Goal: Information Seeking & Learning: Learn about a topic

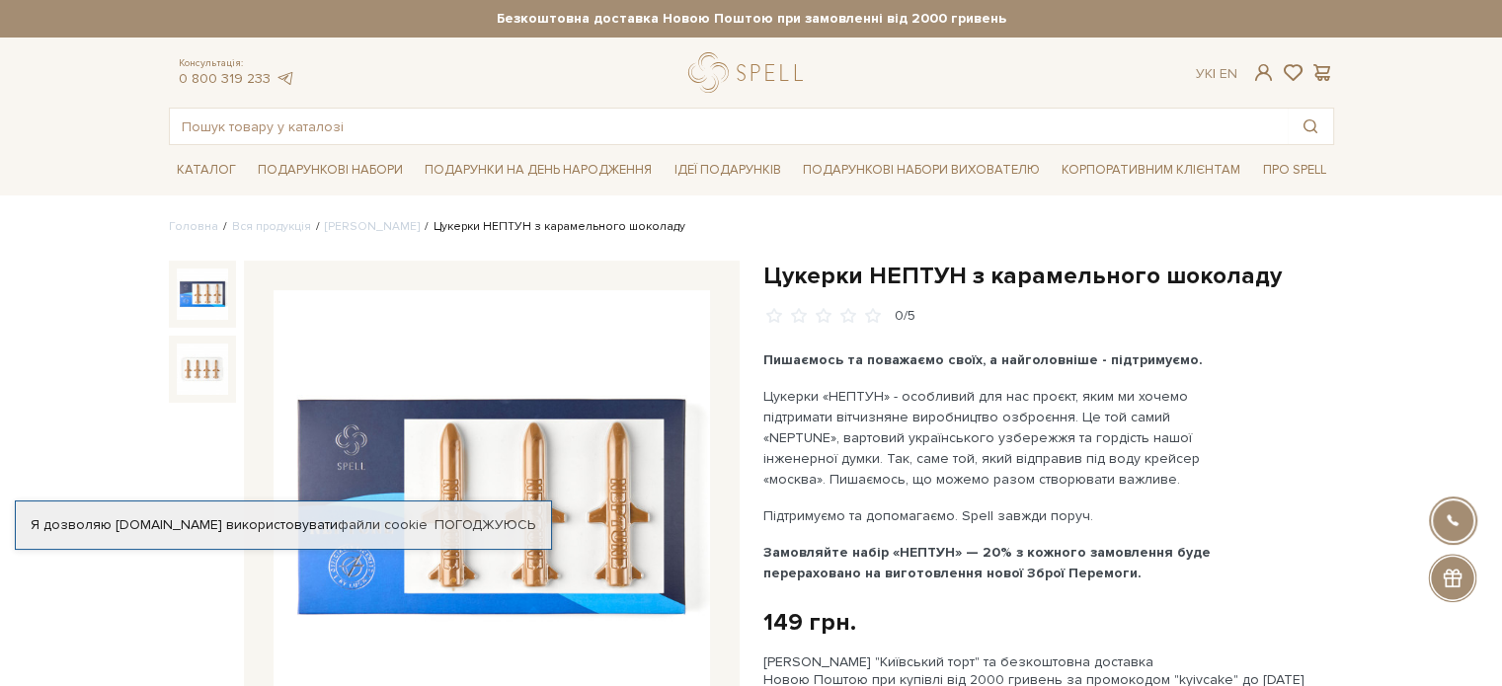
scroll to position [99, 0]
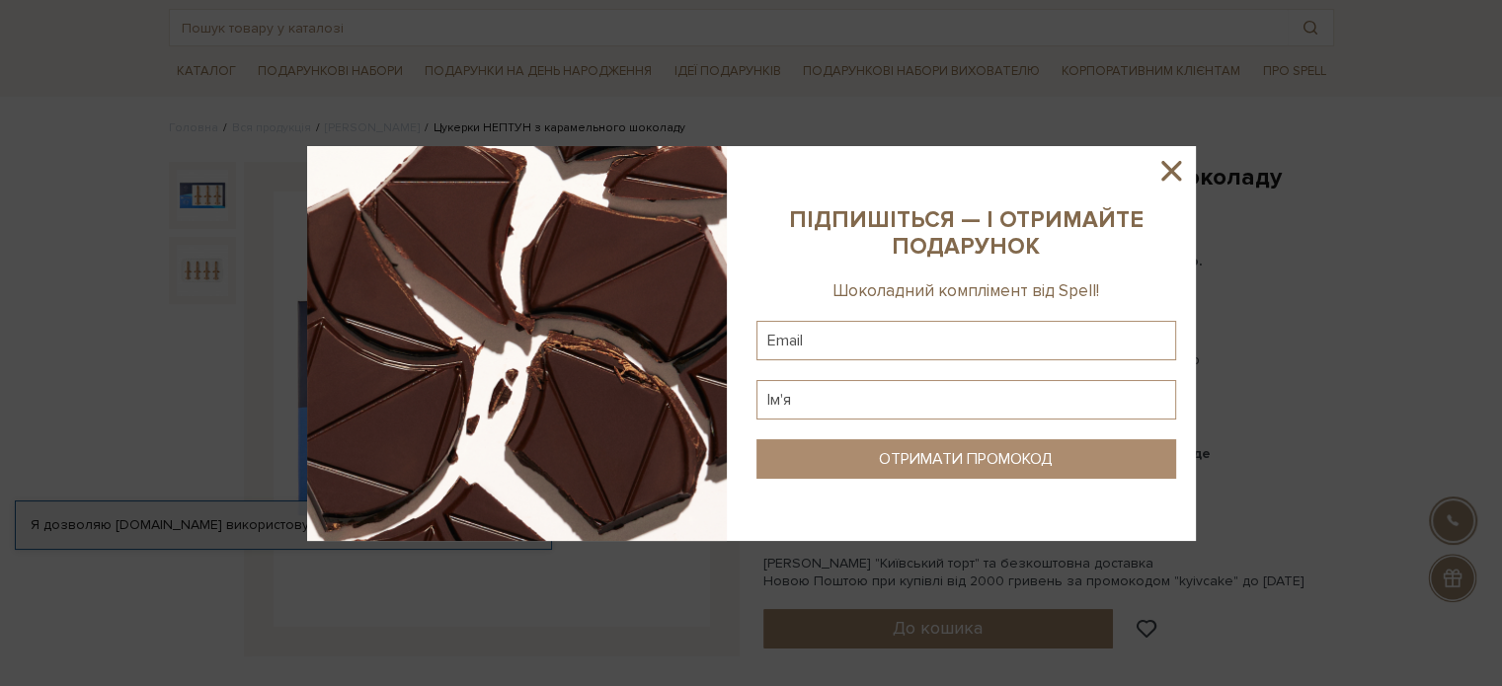
click at [1179, 163] on icon at bounding box center [1171, 171] width 20 height 20
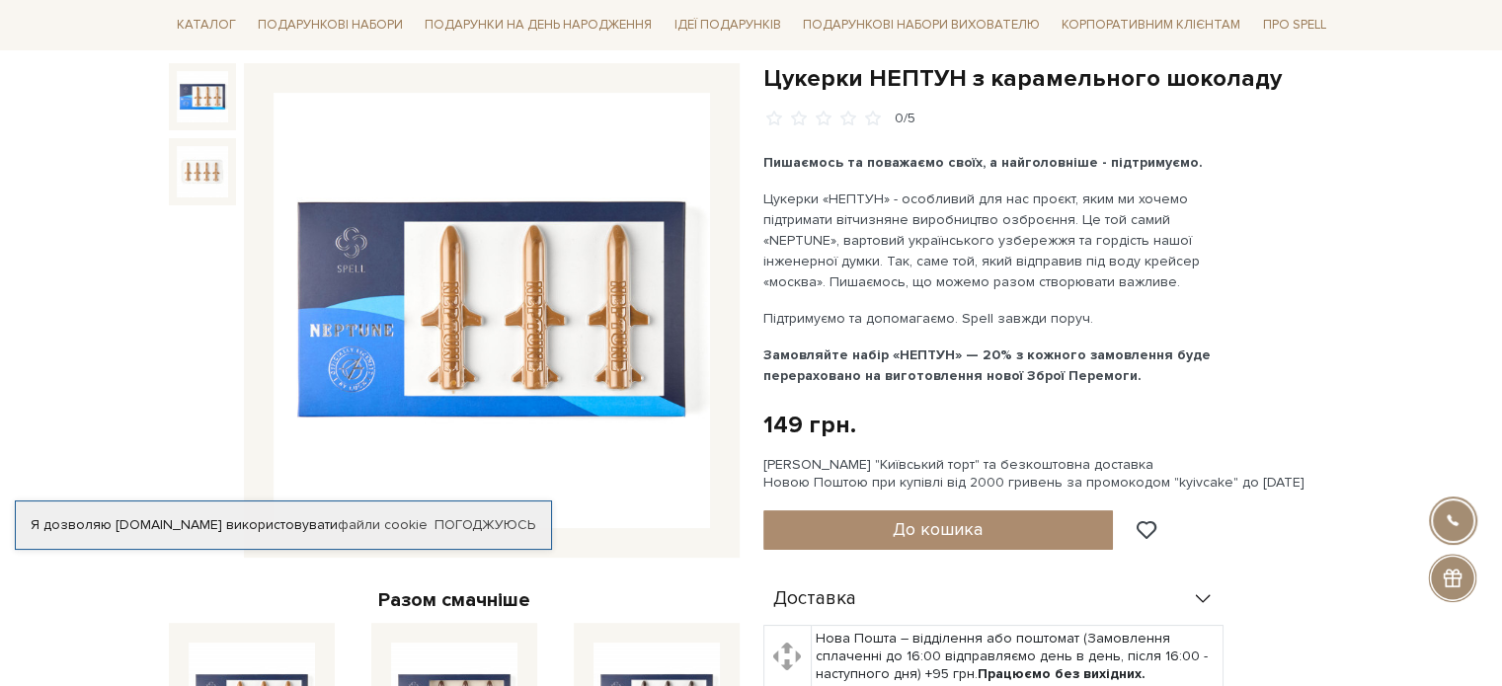
scroll to position [0, 0]
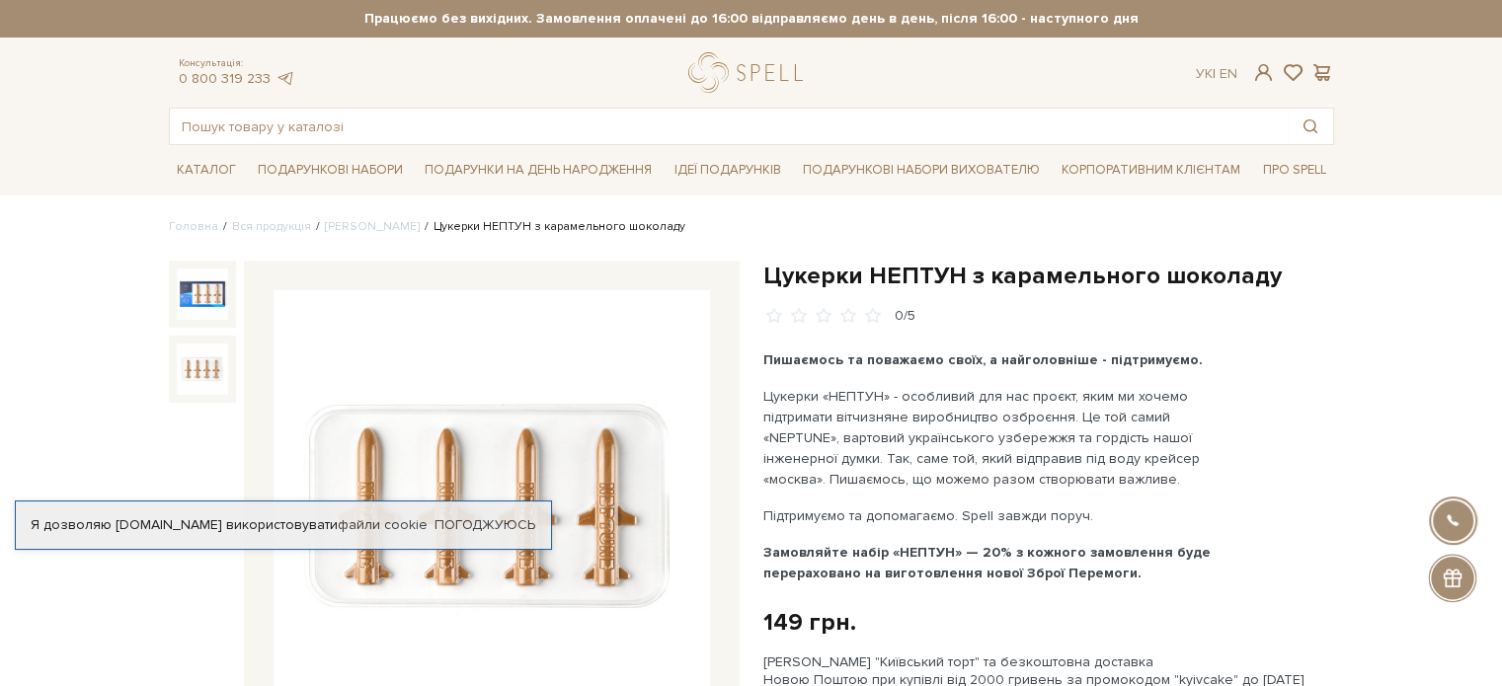
click at [205, 370] on img at bounding box center [202, 369] width 51 height 51
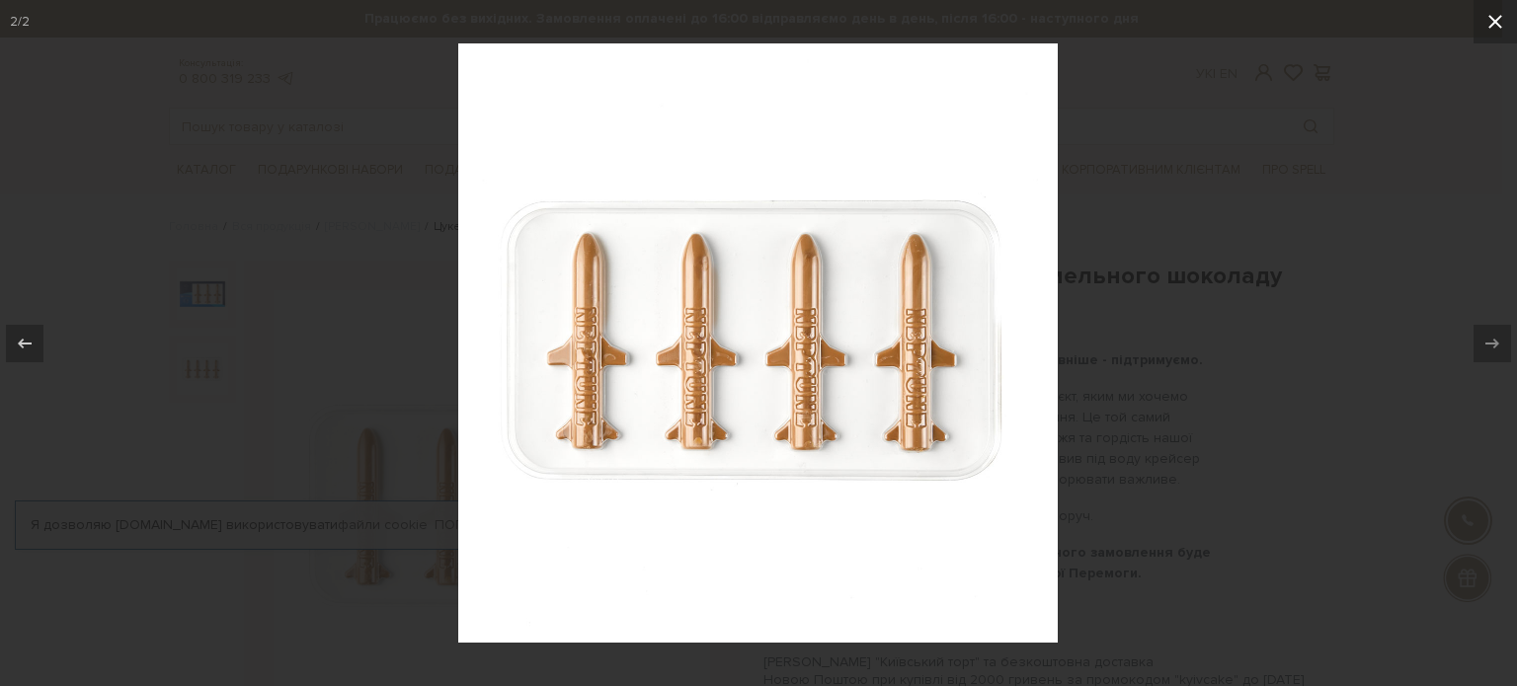
click at [1488, 21] on icon at bounding box center [1495, 22] width 24 height 24
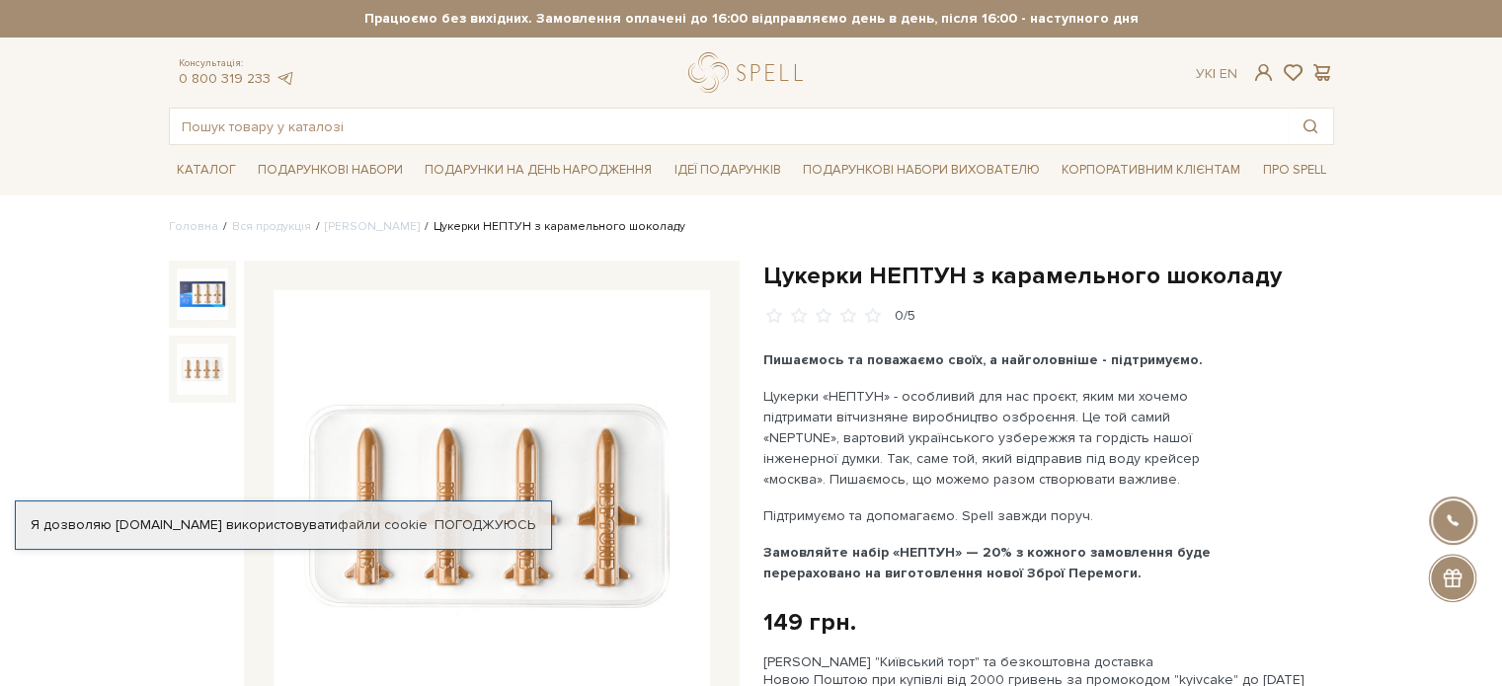
click at [185, 367] on img at bounding box center [202, 369] width 51 height 51
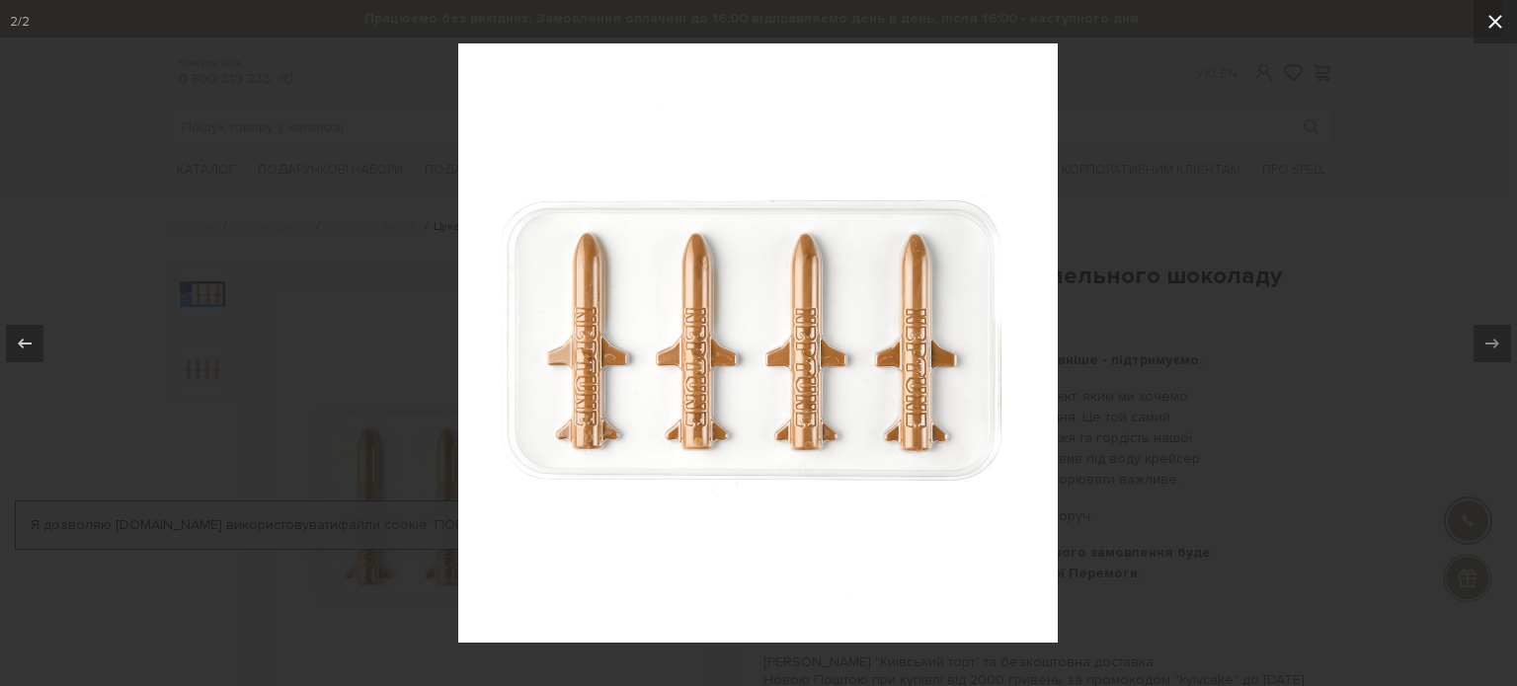
click at [1485, 15] on icon at bounding box center [1495, 22] width 24 height 24
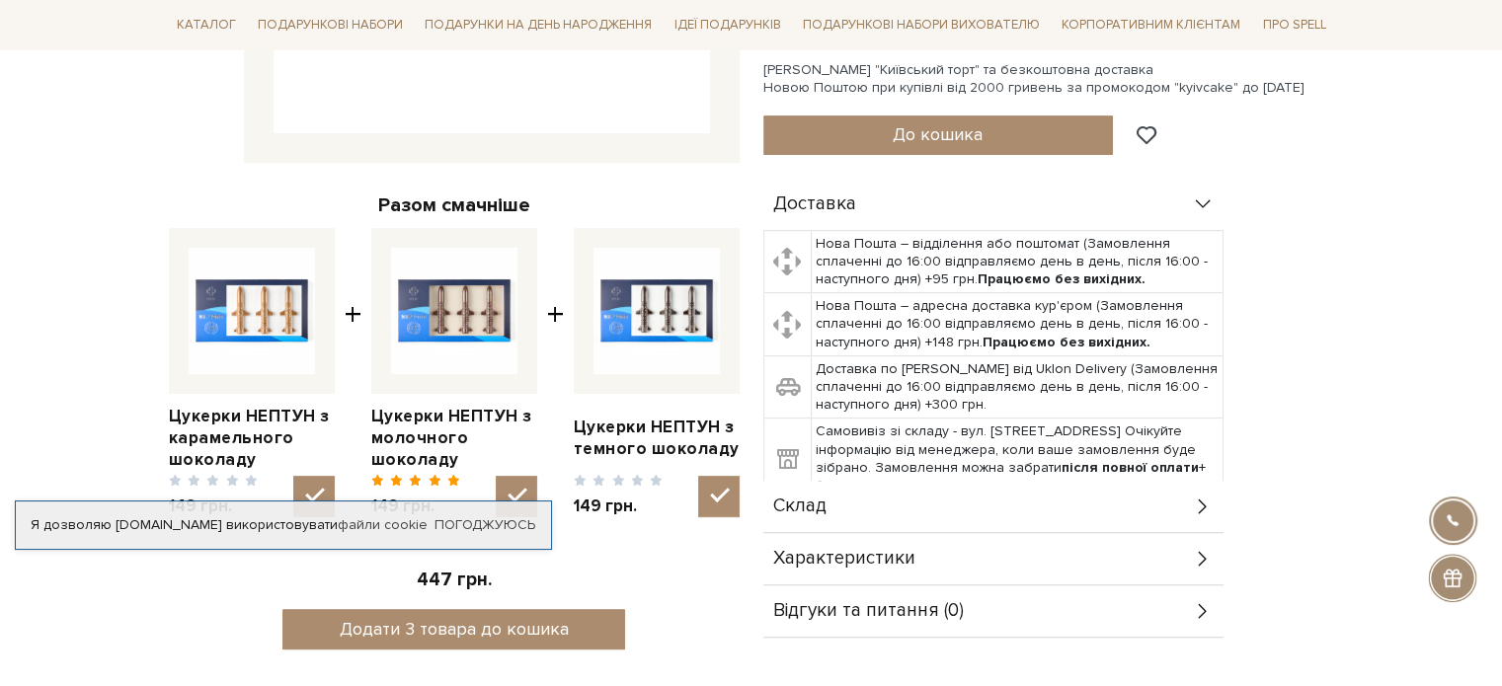
scroll to position [691, 0]
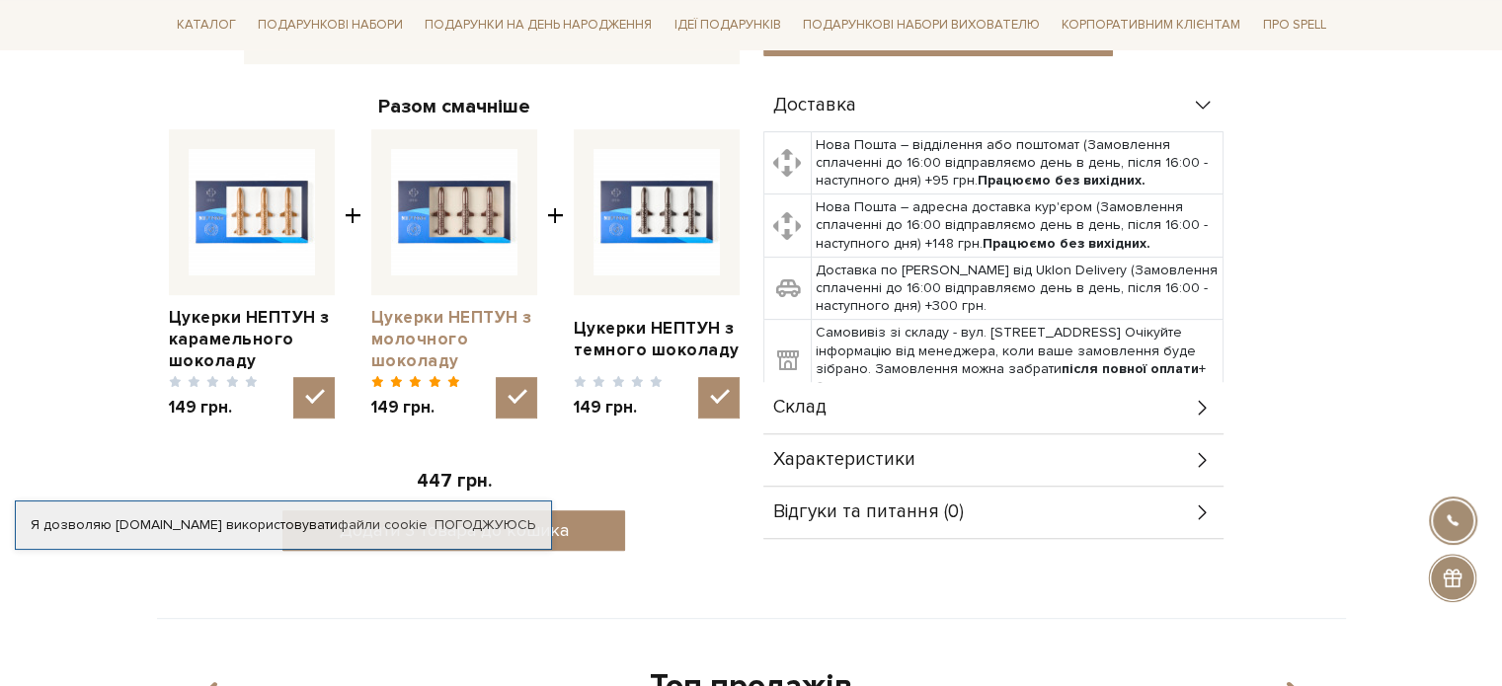
click at [402, 349] on link "Цукерки НЕПТУН з молочного шоколаду" at bounding box center [454, 339] width 166 height 65
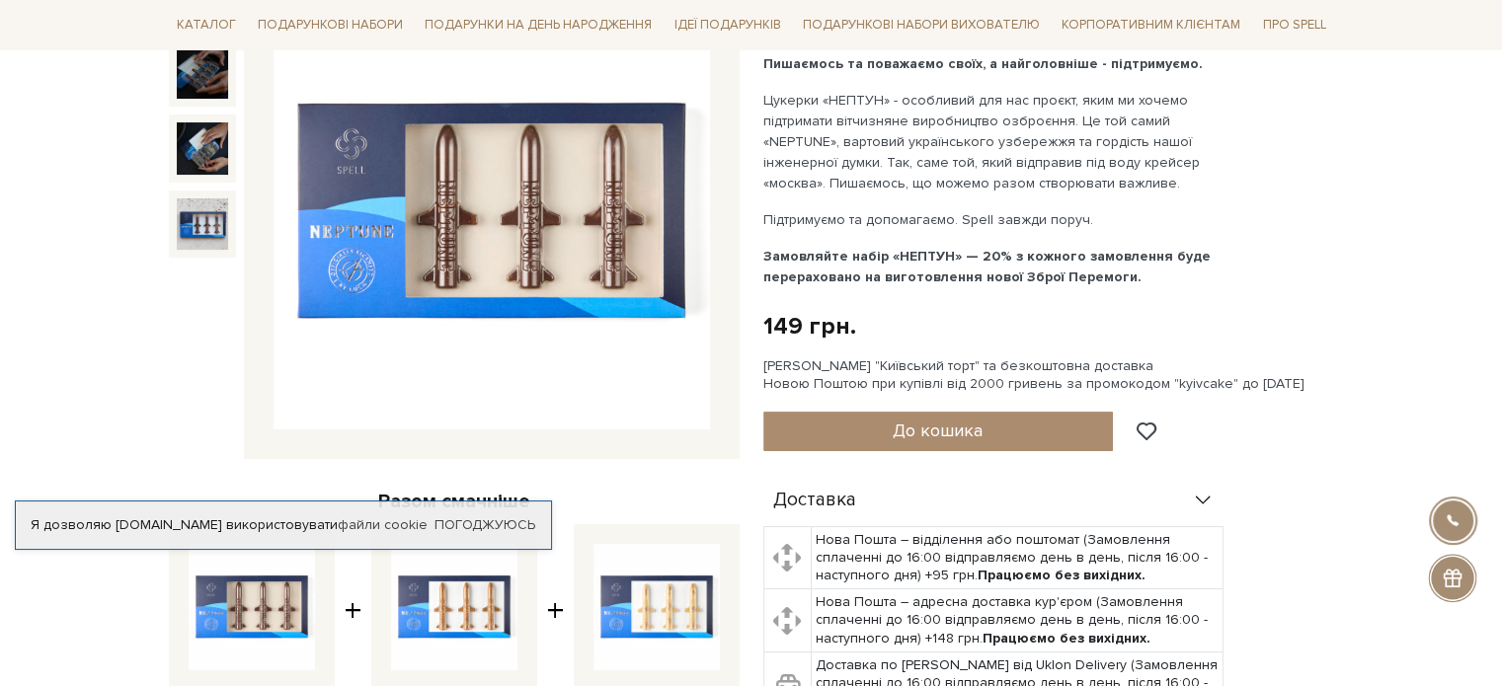
scroll to position [198, 0]
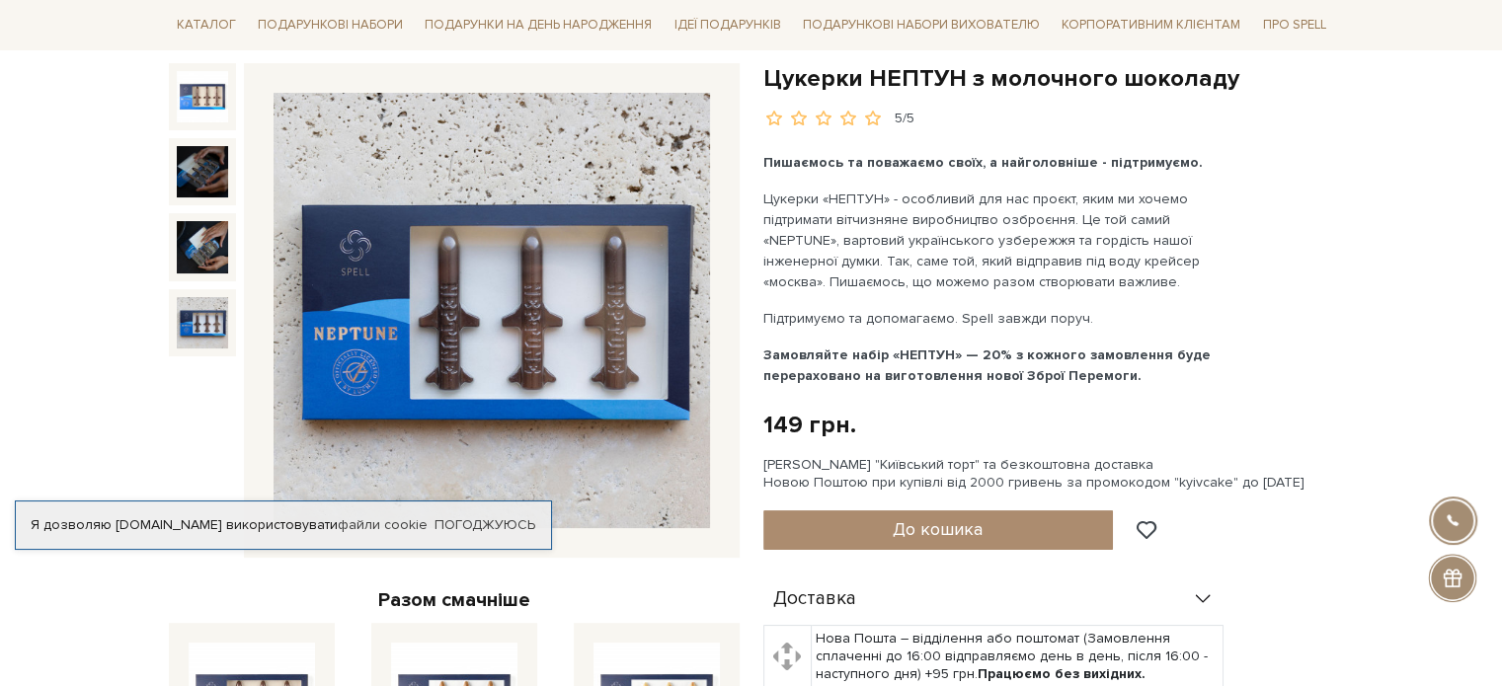
click at [208, 319] on img at bounding box center [202, 322] width 51 height 51
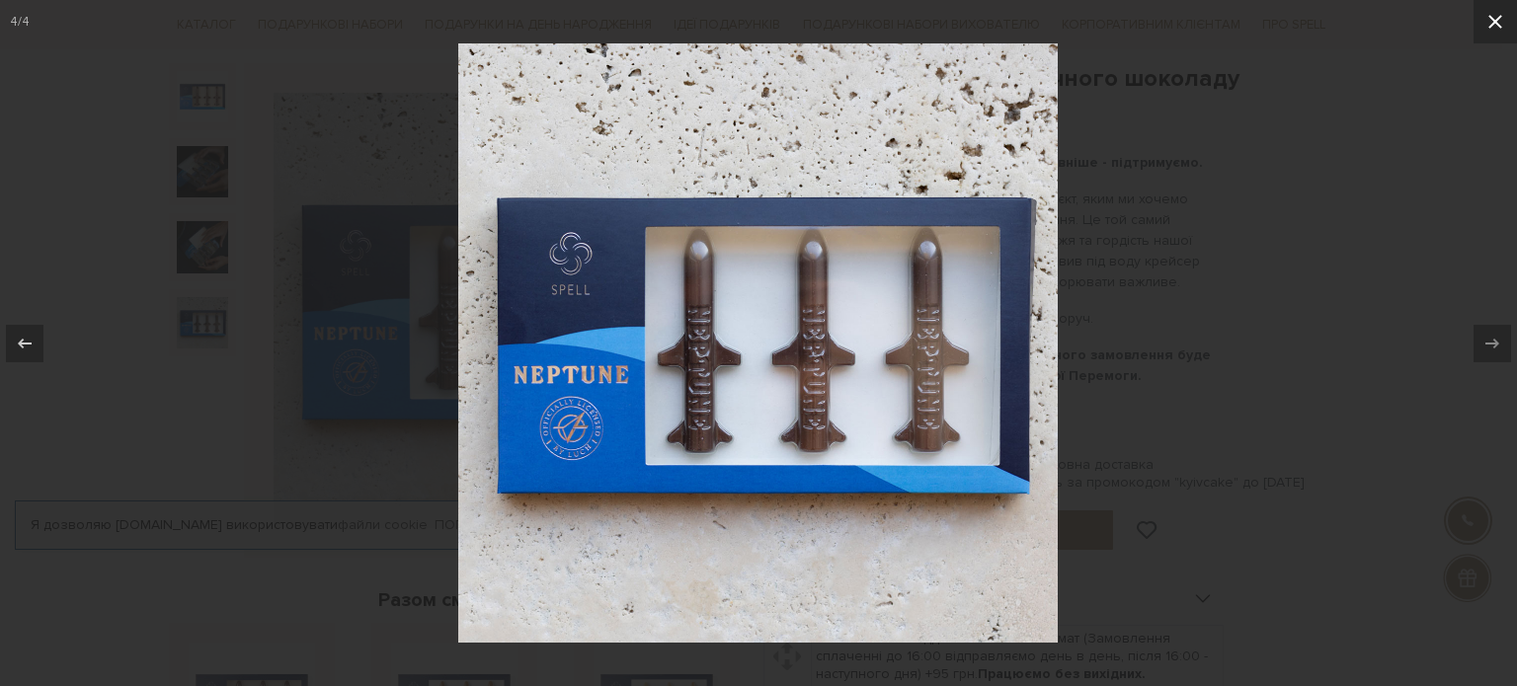
click at [1497, 19] on icon at bounding box center [1495, 22] width 14 height 14
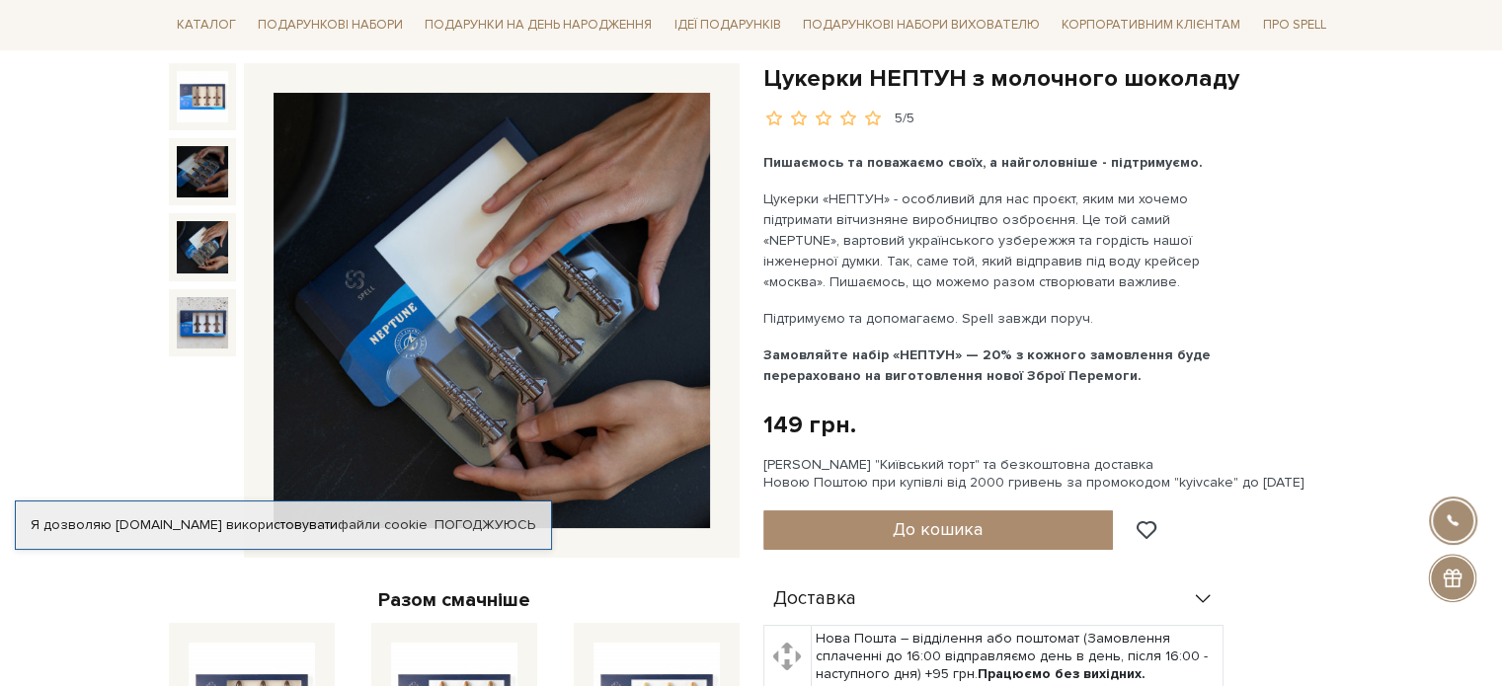
click at [178, 257] on img at bounding box center [202, 246] width 51 height 51
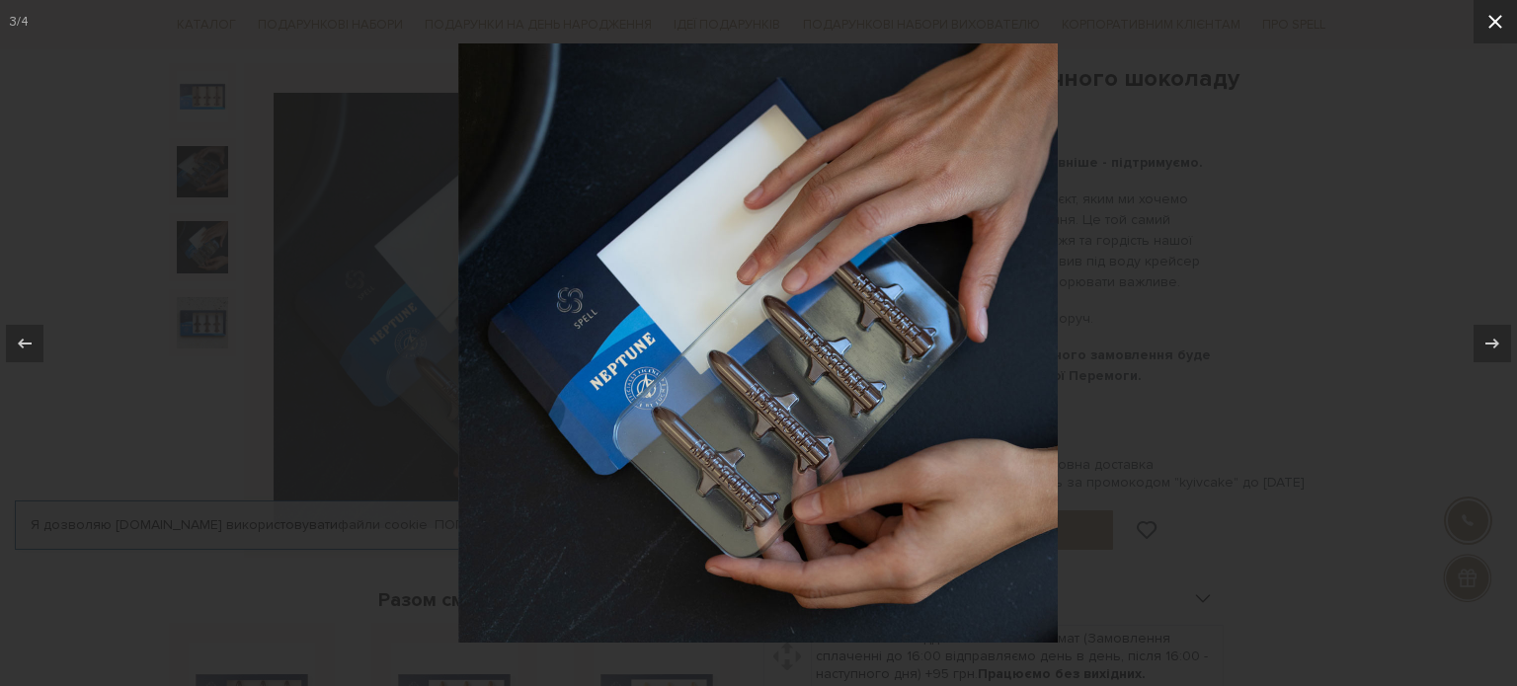
click at [1497, 19] on icon at bounding box center [1495, 22] width 14 height 14
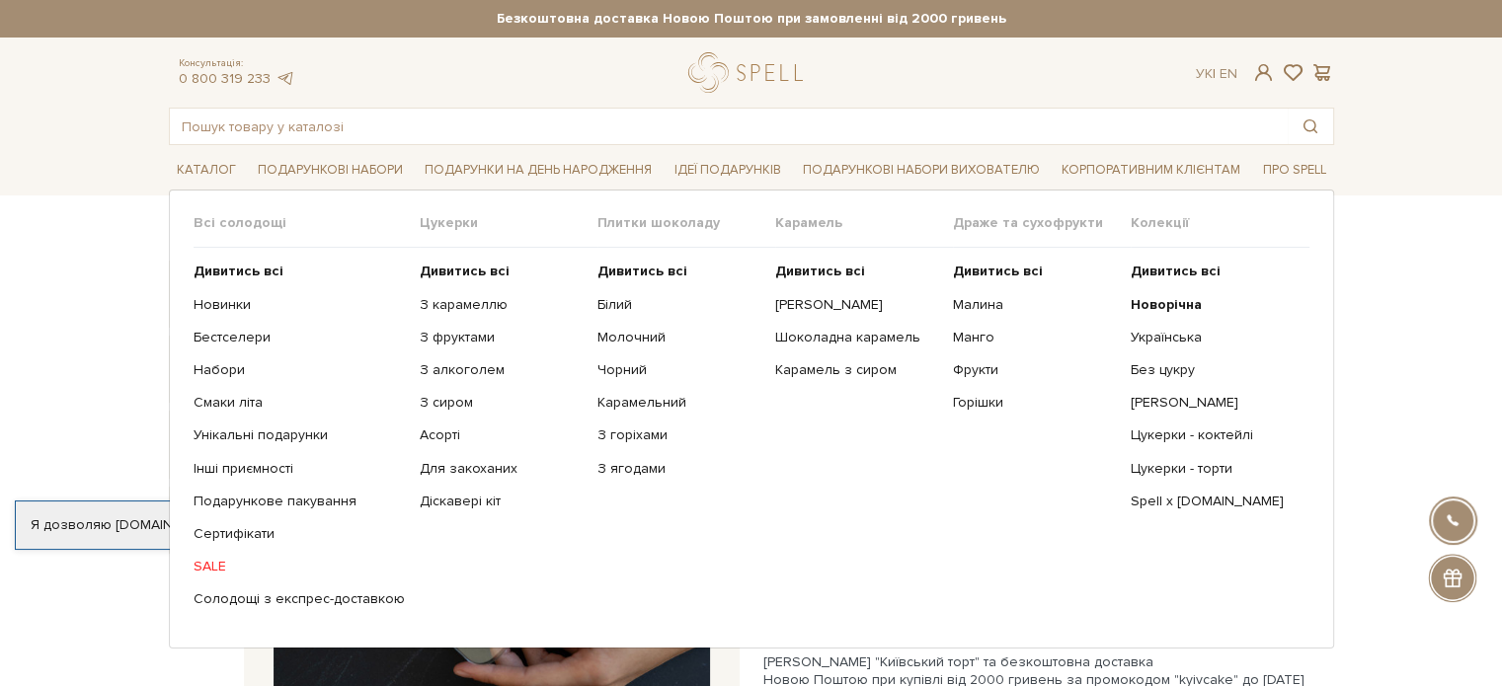
click at [211, 563] on link "SALE" at bounding box center [299, 567] width 211 height 18
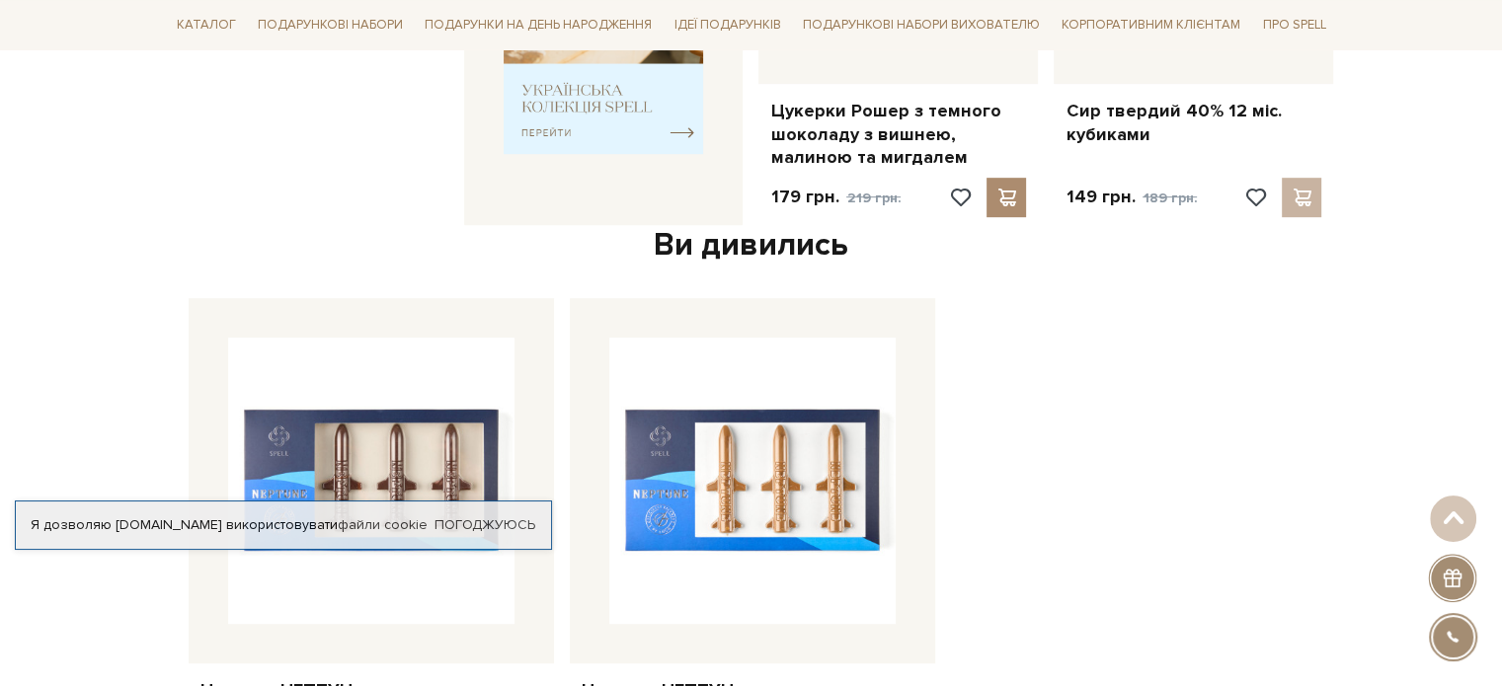
scroll to position [790, 0]
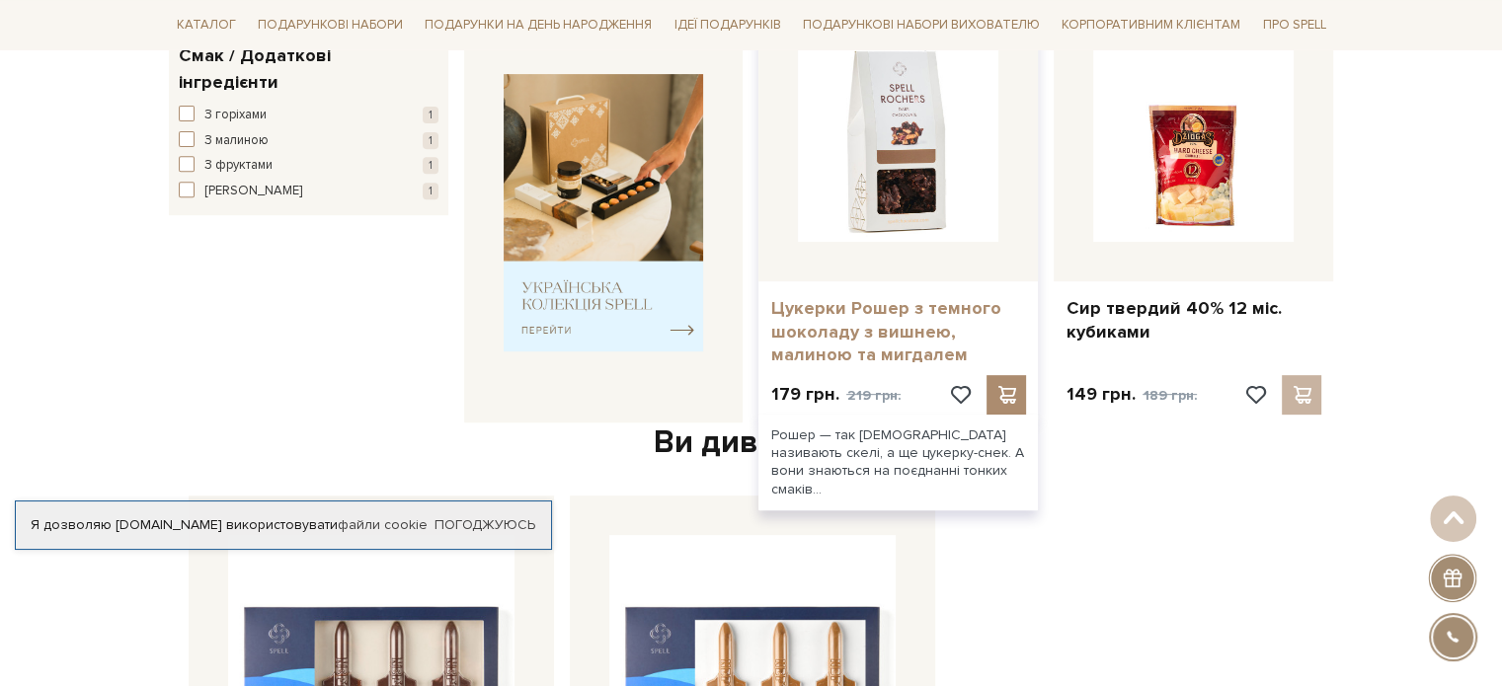
click at [876, 321] on link "Цукерки Рошер з темного шоколаду з вишнею, малиною та мигдалем" at bounding box center [898, 331] width 256 height 69
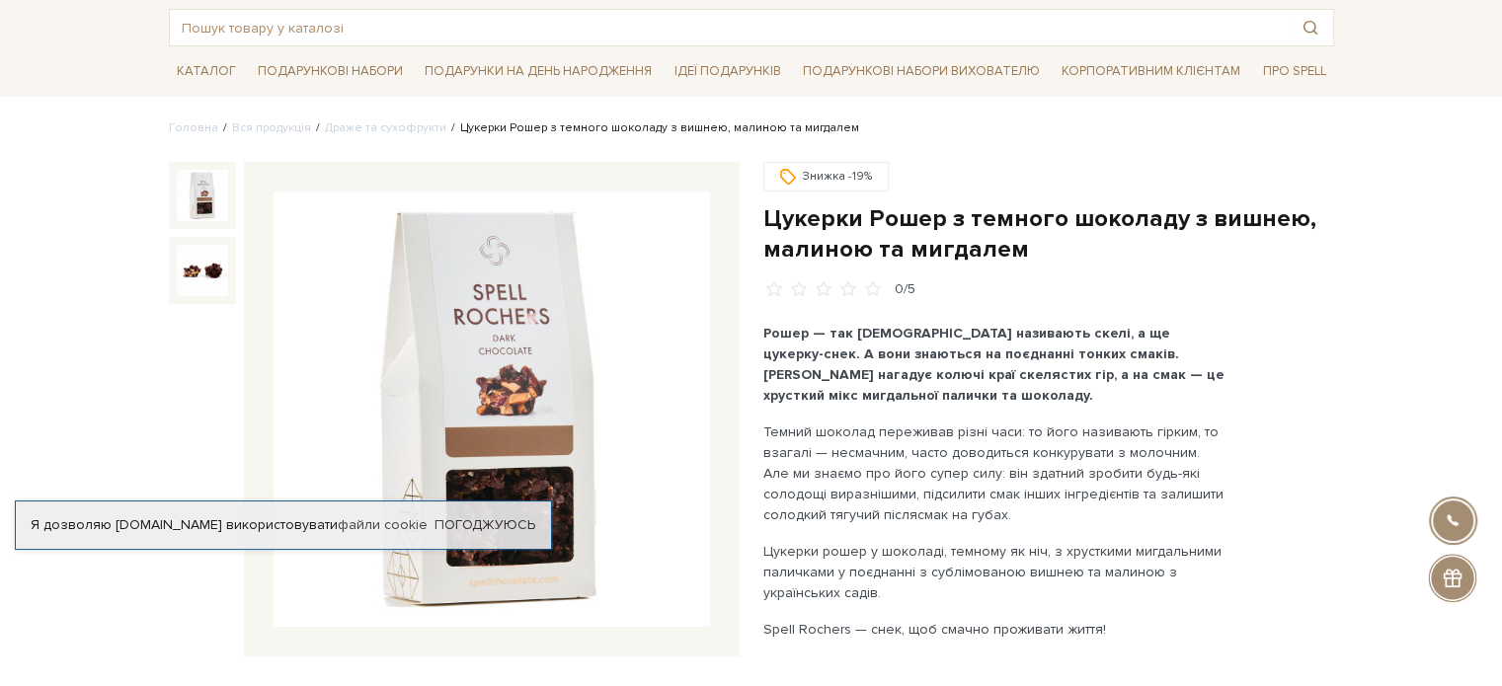
scroll to position [198, 0]
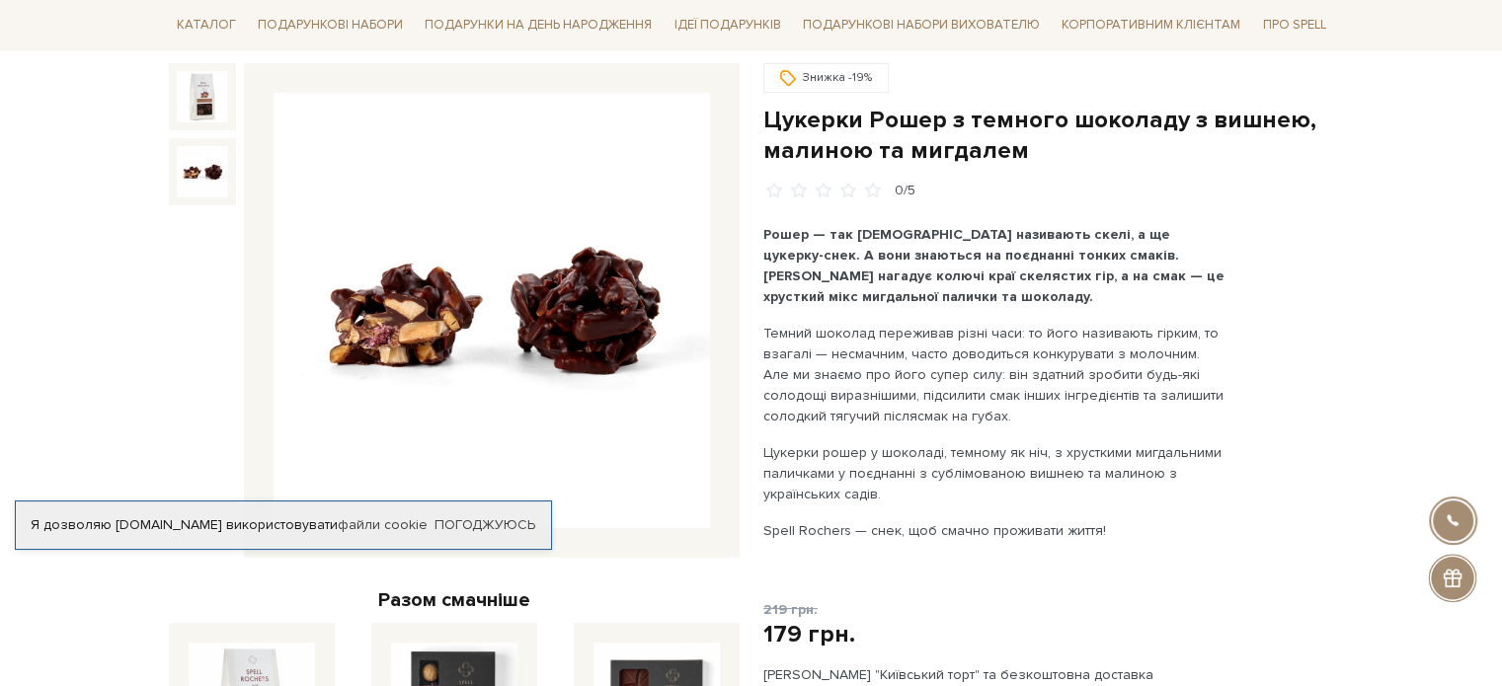
click at [189, 176] on img at bounding box center [202, 171] width 51 height 51
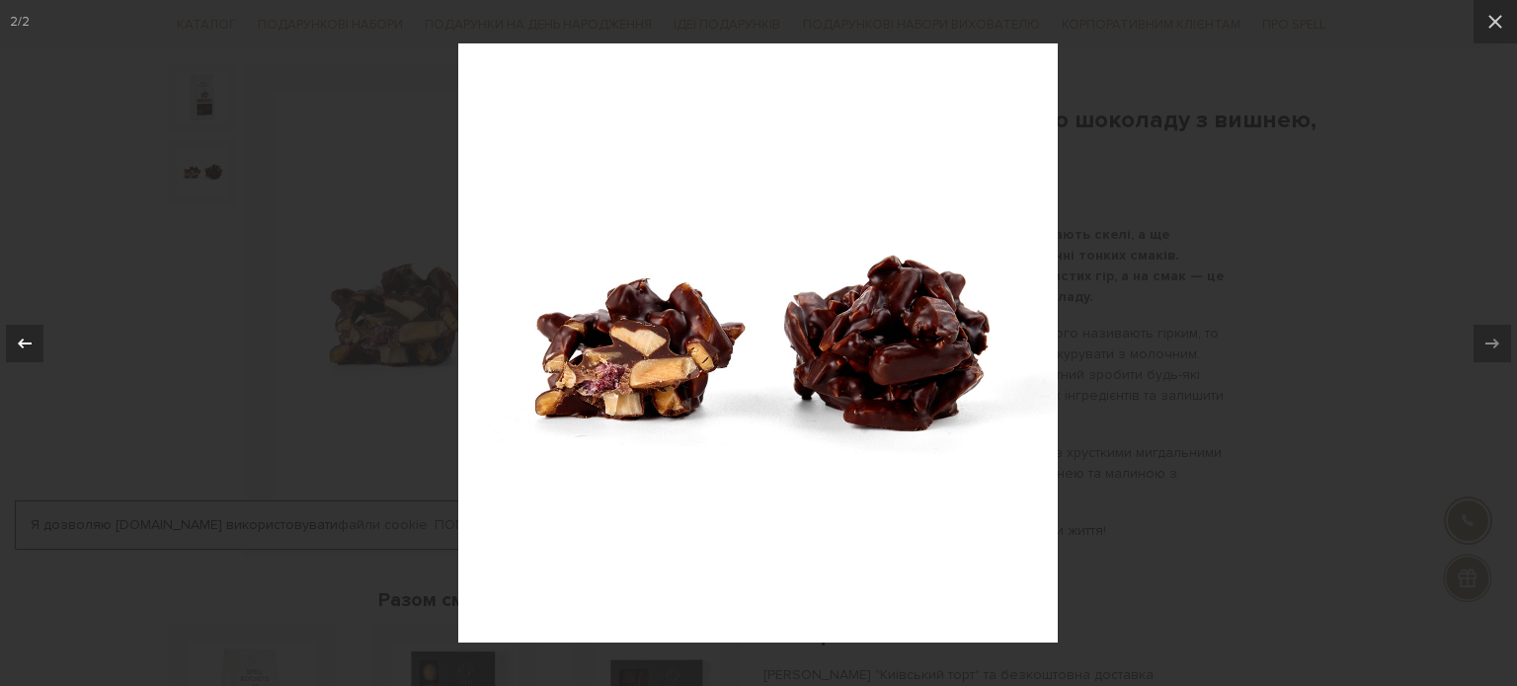
click at [20, 343] on icon at bounding box center [25, 344] width 24 height 24
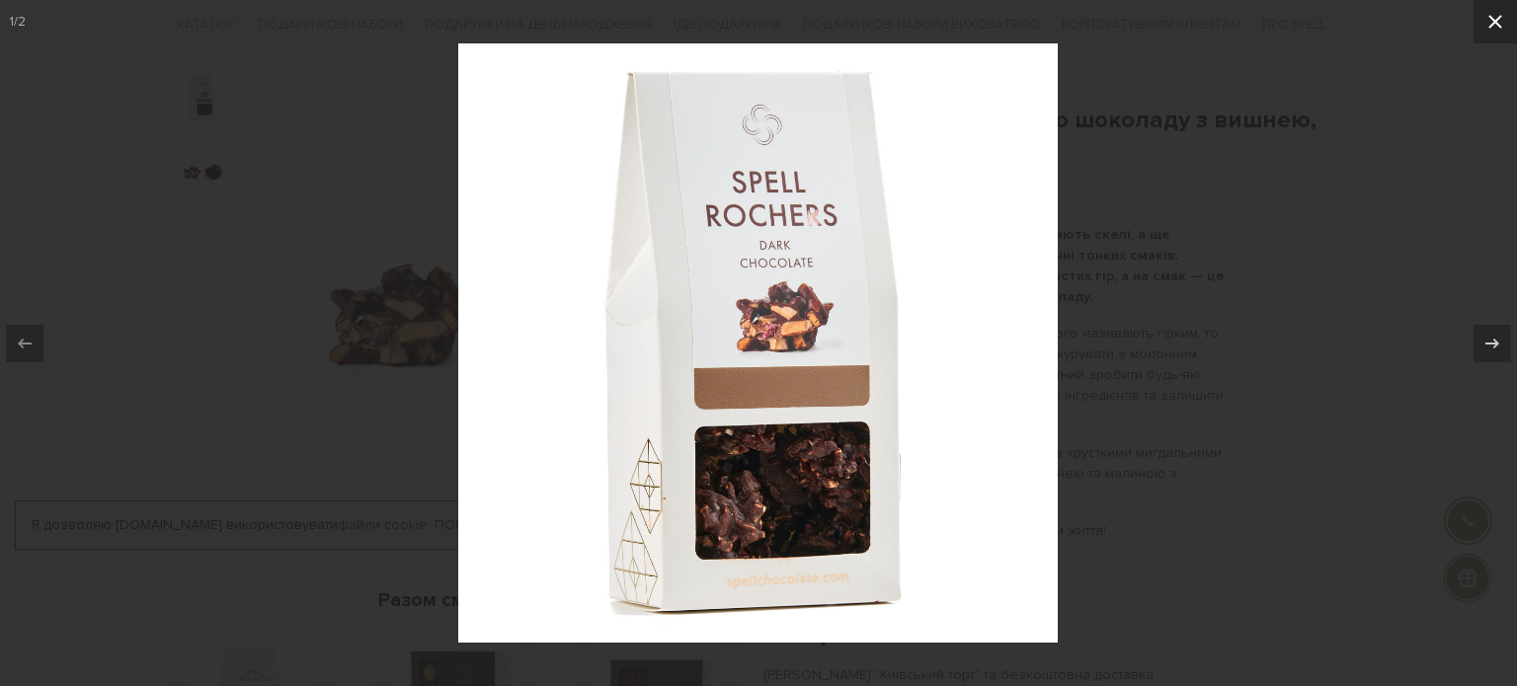
click at [1497, 18] on icon at bounding box center [1495, 22] width 14 height 14
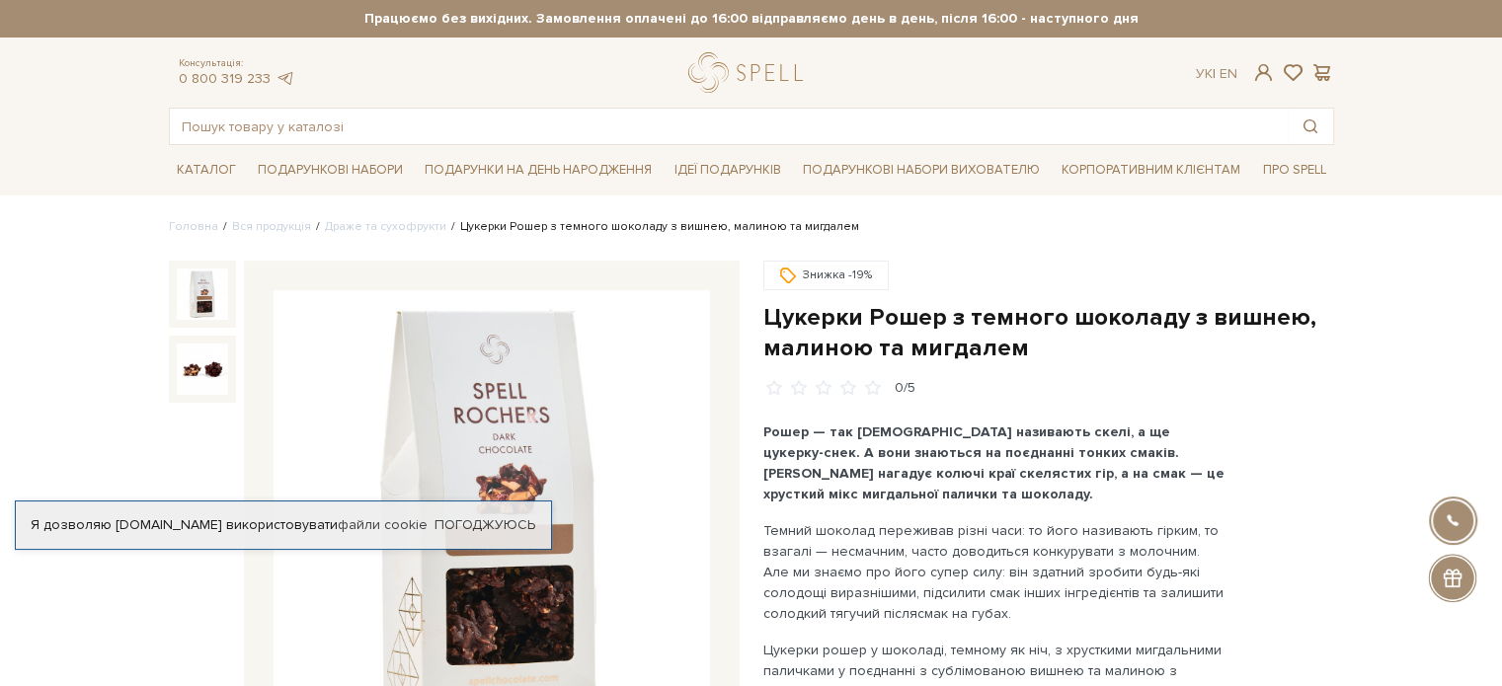
click at [198, 284] on img at bounding box center [202, 294] width 51 height 51
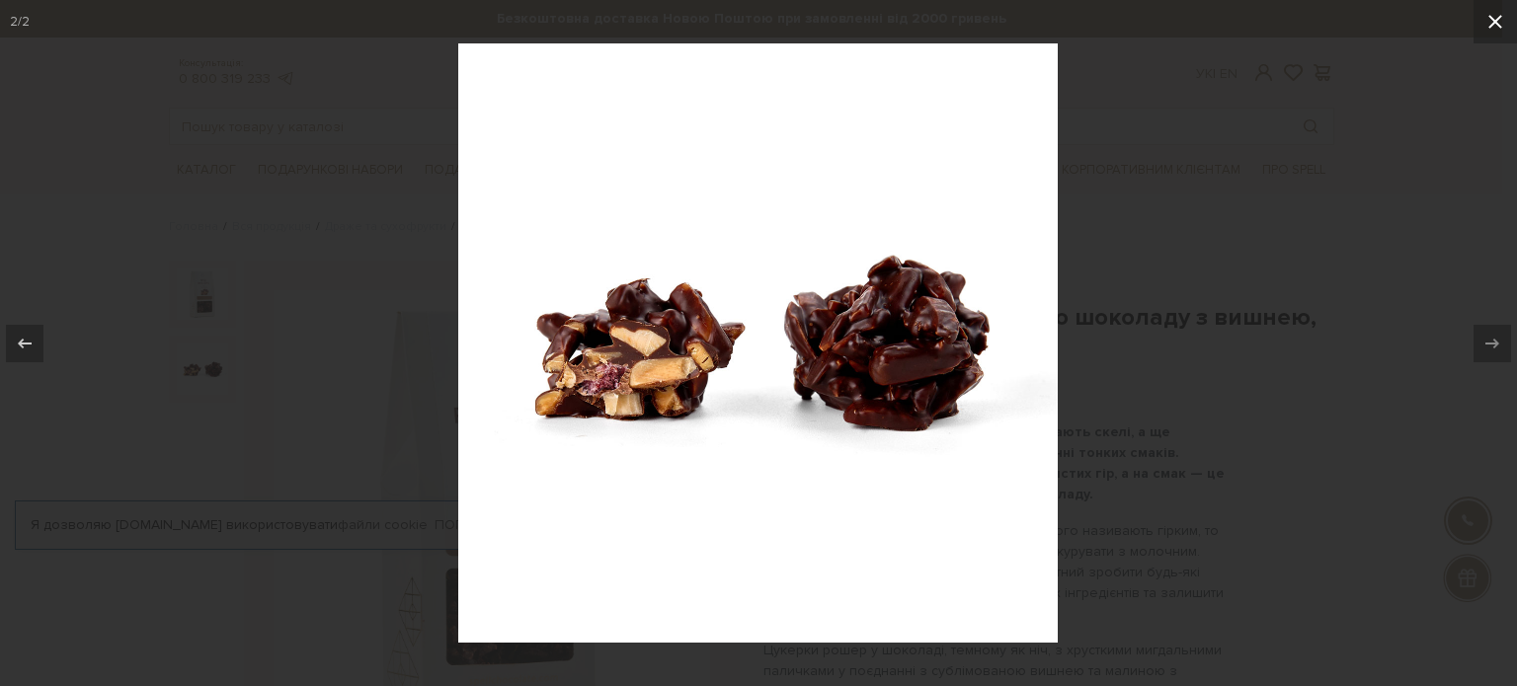
click at [1485, 28] on icon at bounding box center [1495, 22] width 24 height 24
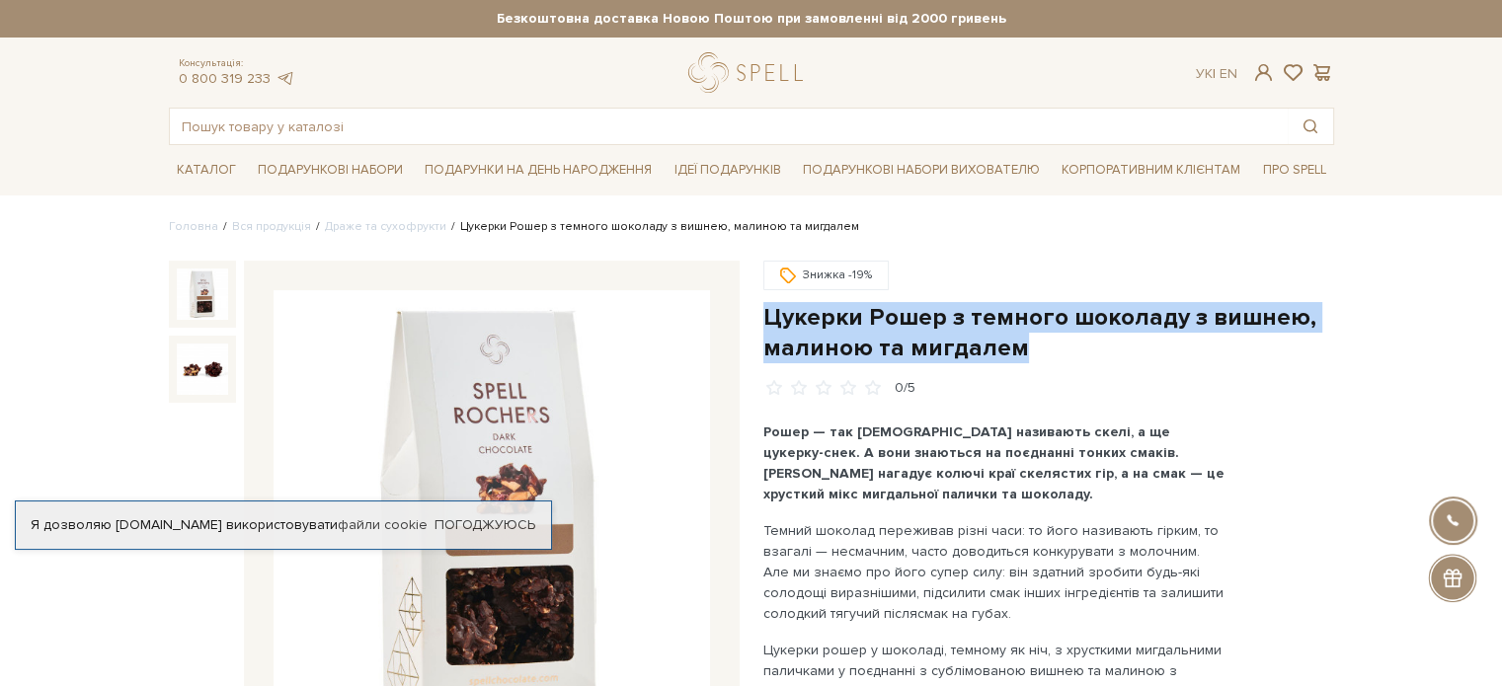
drag, startPoint x: 762, startPoint y: 317, endPoint x: 1034, endPoint y: 339, distance: 272.4
click at [1034, 339] on h1 "Цукерки Рошер з темного шоколаду з вишнею, малиною та мигдалем" at bounding box center [1048, 332] width 571 height 61
copy h1 "Цукерки Рошер з темного шоколаду з вишнею, малиною та мигдалем"
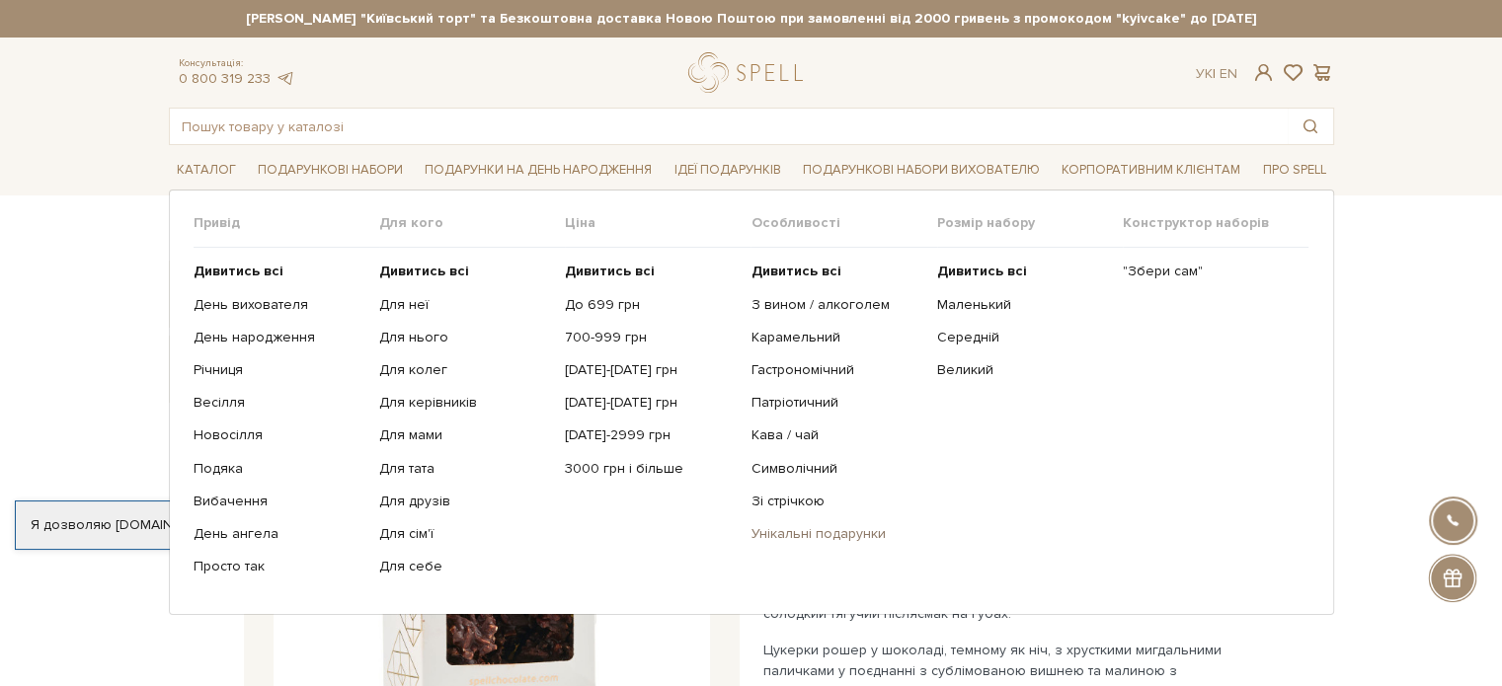
click at [808, 534] on link "Унікальні подарунки" at bounding box center [836, 534] width 171 height 18
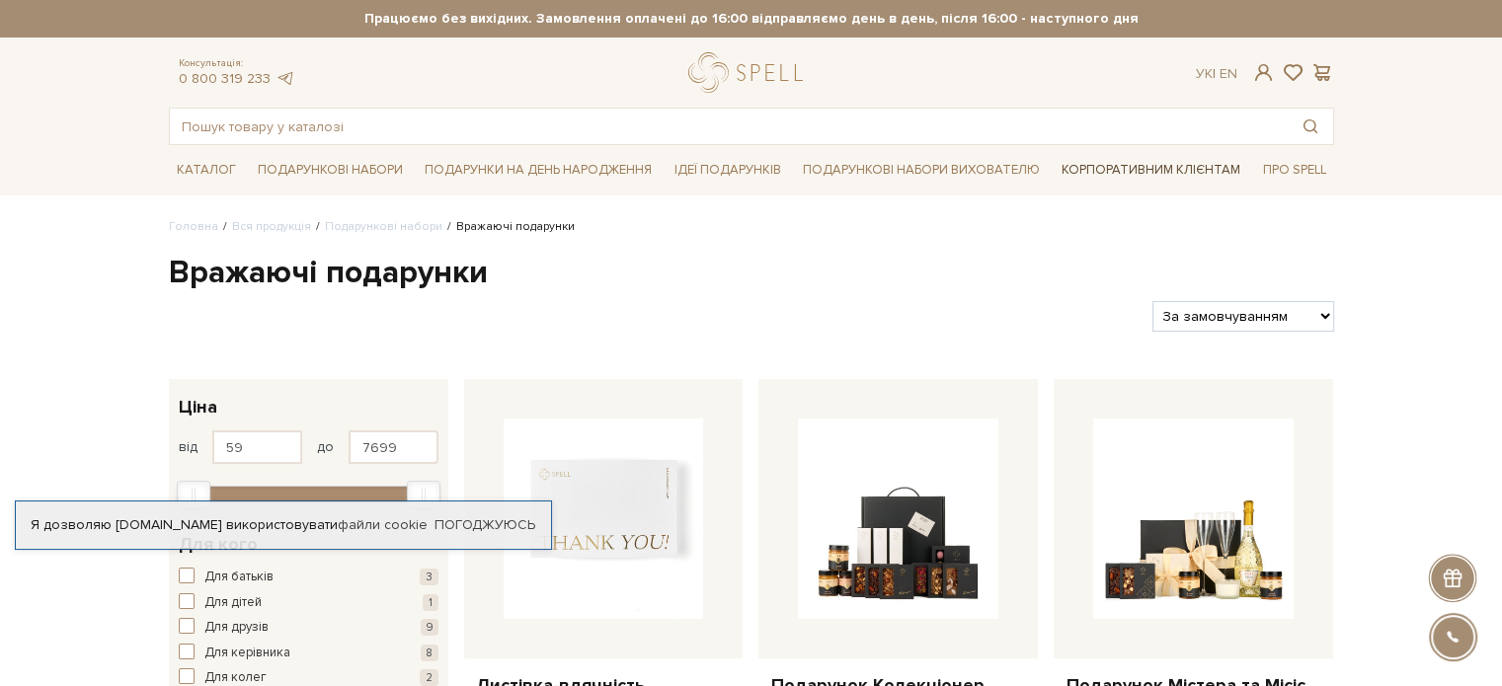
click at [1193, 167] on link "Корпоративним клієнтам" at bounding box center [1151, 170] width 195 height 34
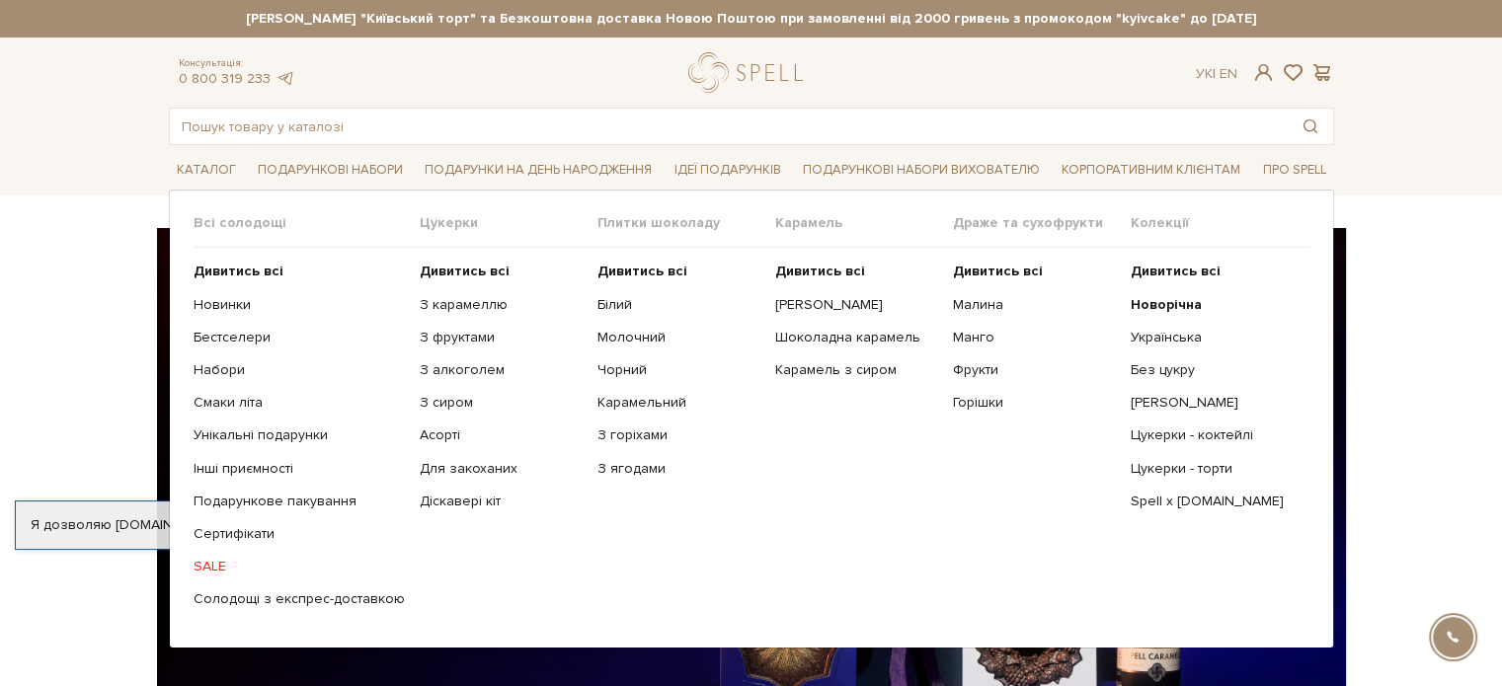
click at [195, 566] on link "SALE" at bounding box center [299, 567] width 211 height 18
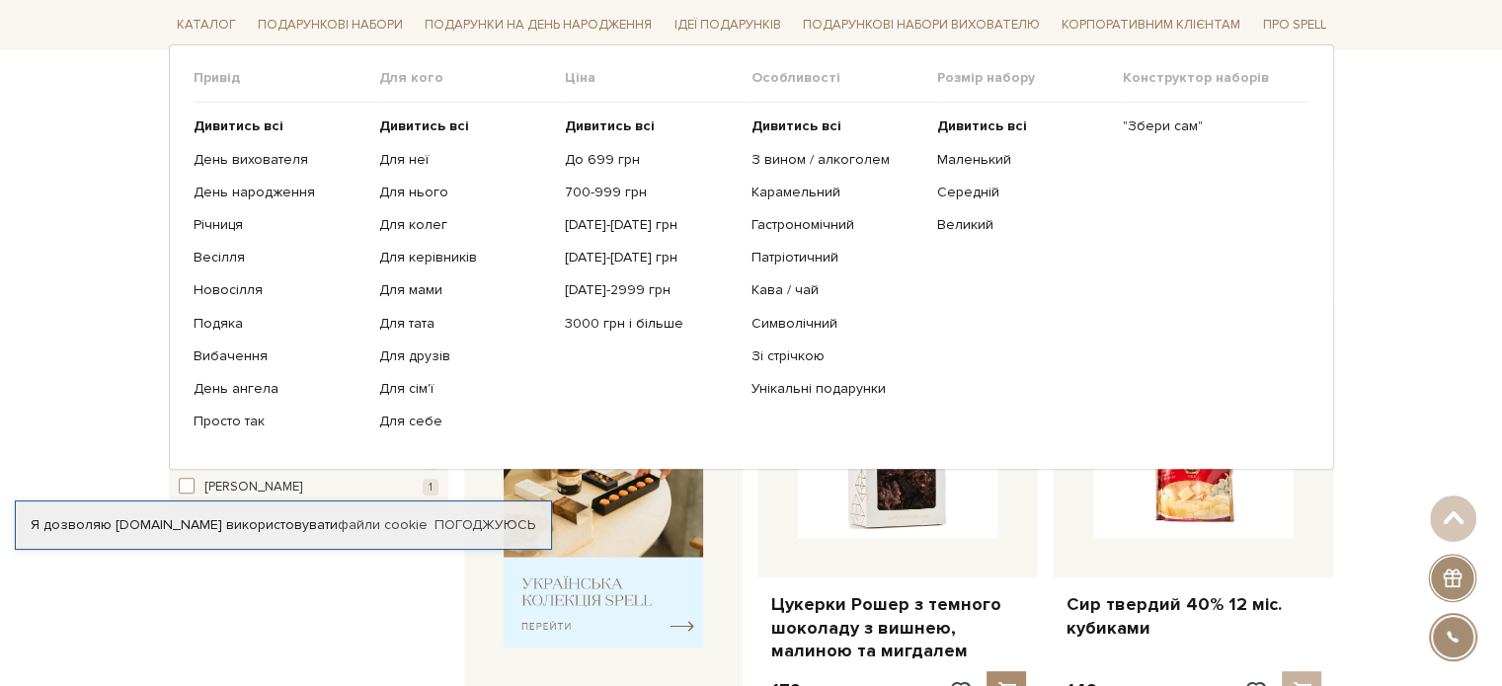
scroll to position [99, 0]
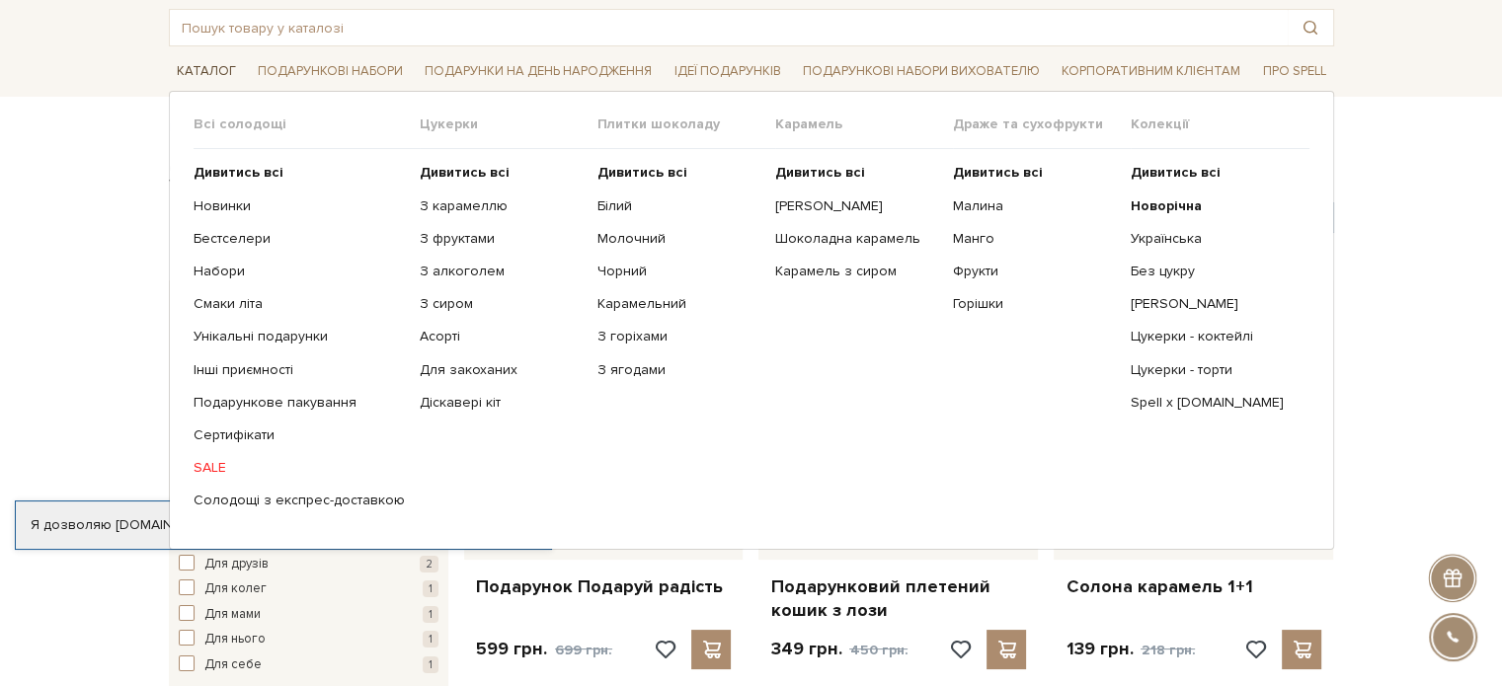
click at [205, 60] on link "Каталог" at bounding box center [206, 71] width 75 height 31
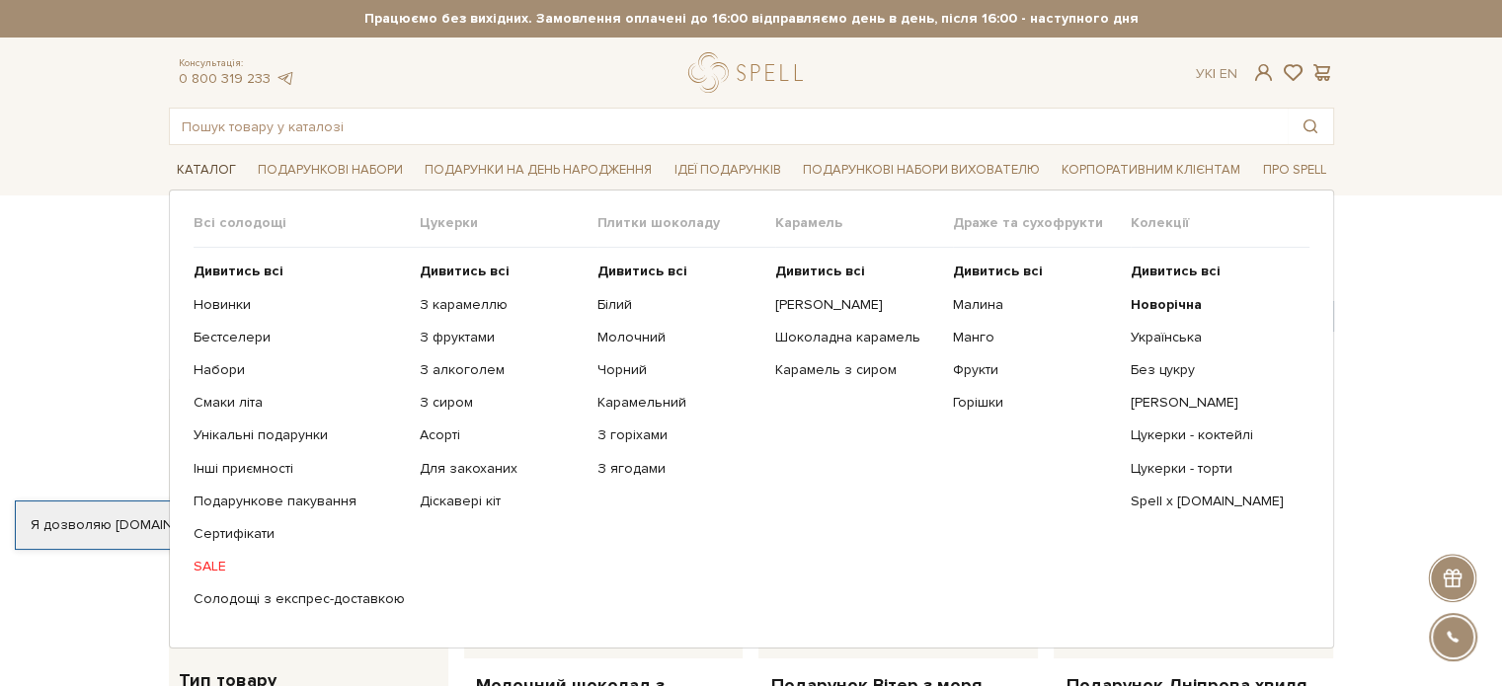
click at [208, 169] on link "Каталог" at bounding box center [206, 170] width 75 height 31
click at [201, 157] on link "Каталог" at bounding box center [206, 170] width 75 height 31
click at [421, 435] on link "Асорті" at bounding box center [501, 436] width 163 height 18
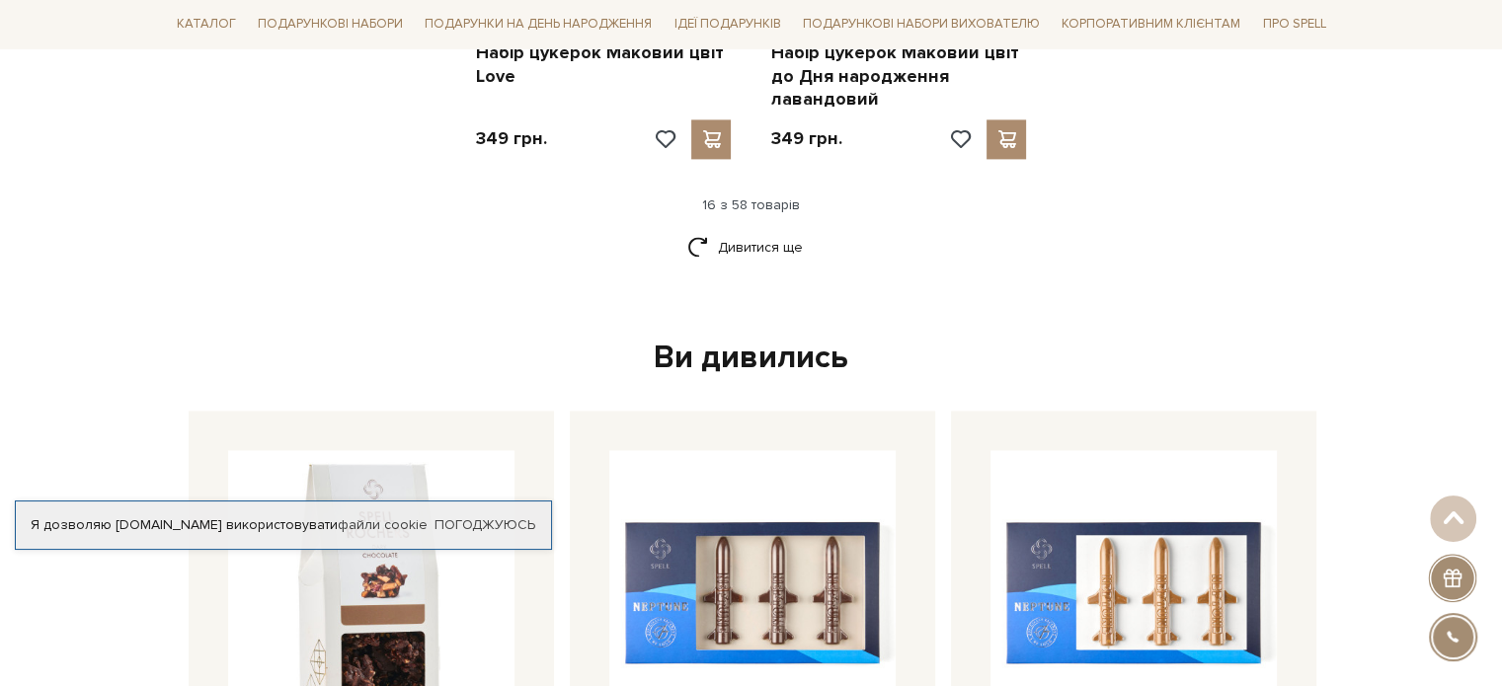
scroll to position [2864, 0]
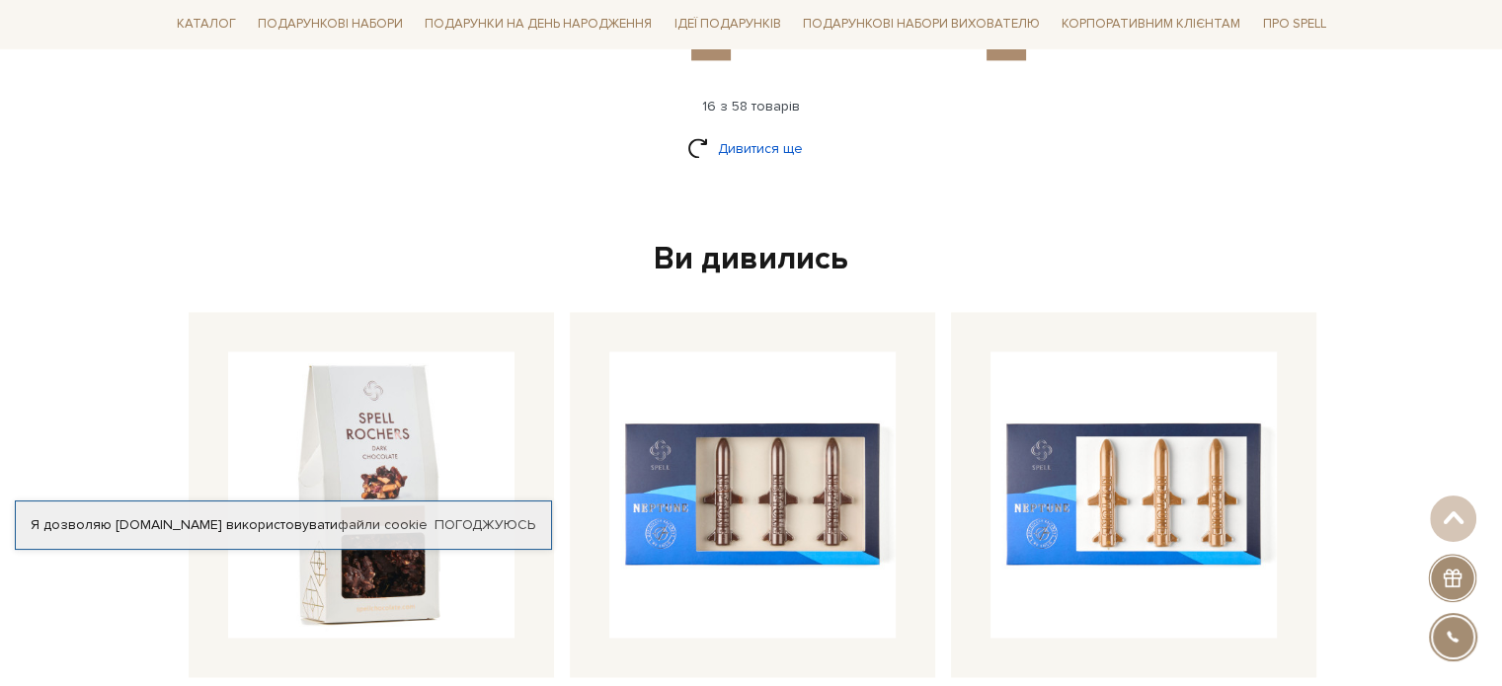
click at [768, 131] on link "Дивитися ще" at bounding box center [751, 148] width 128 height 35
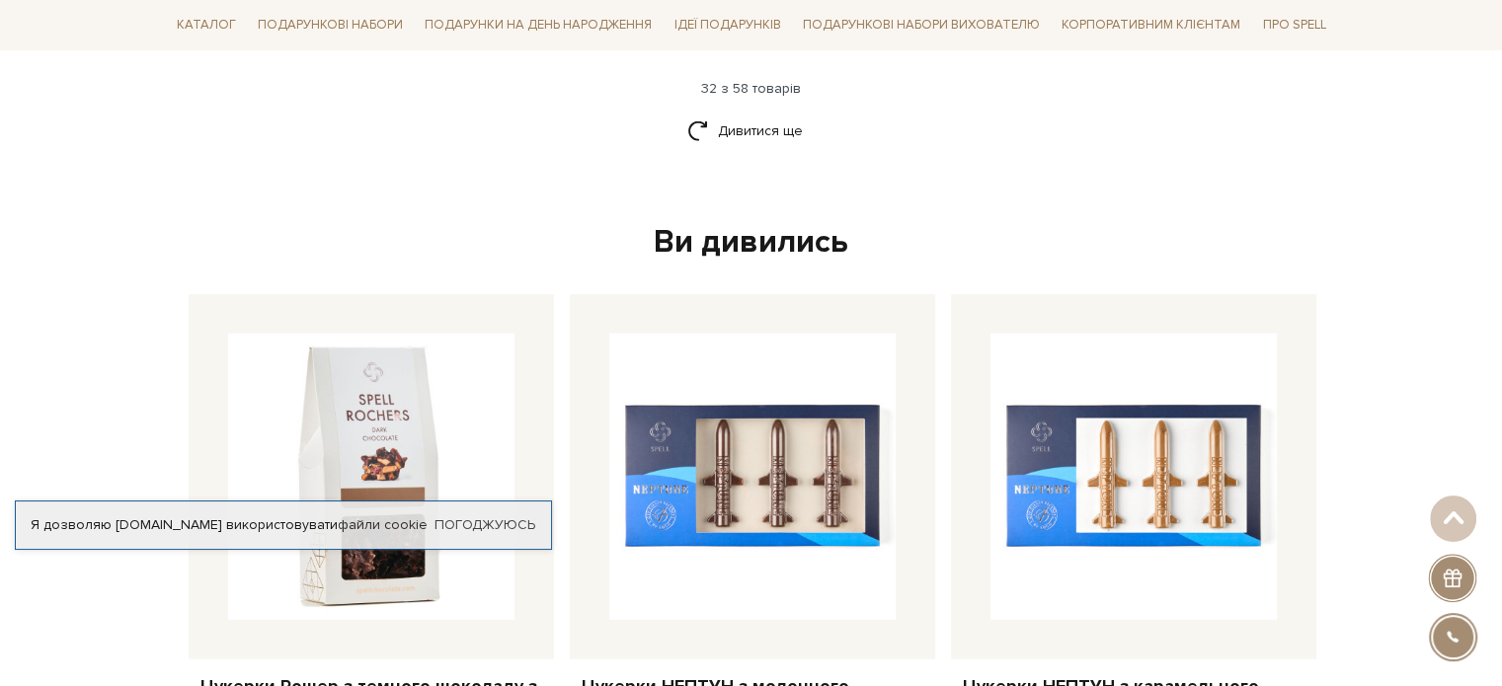
scroll to position [4740, 0]
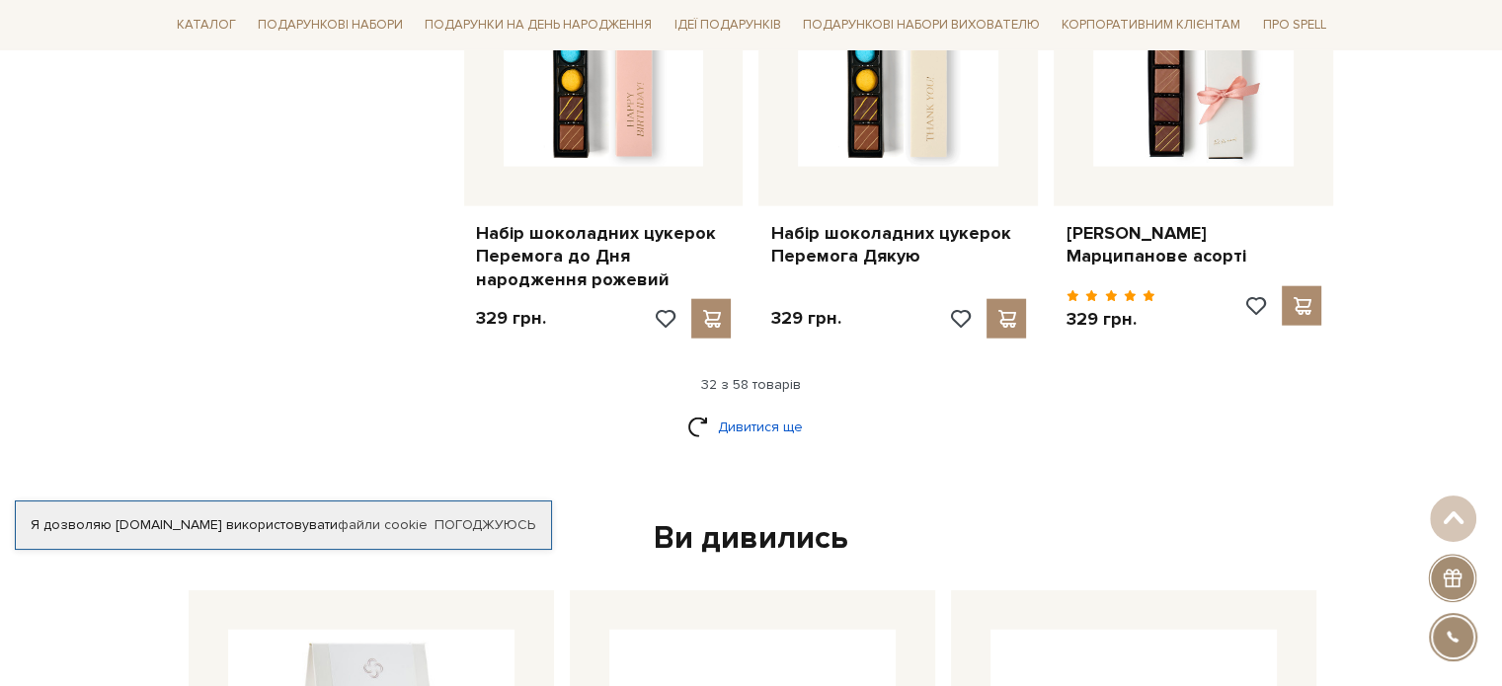
click at [710, 410] on link "Дивитися ще" at bounding box center [751, 427] width 128 height 35
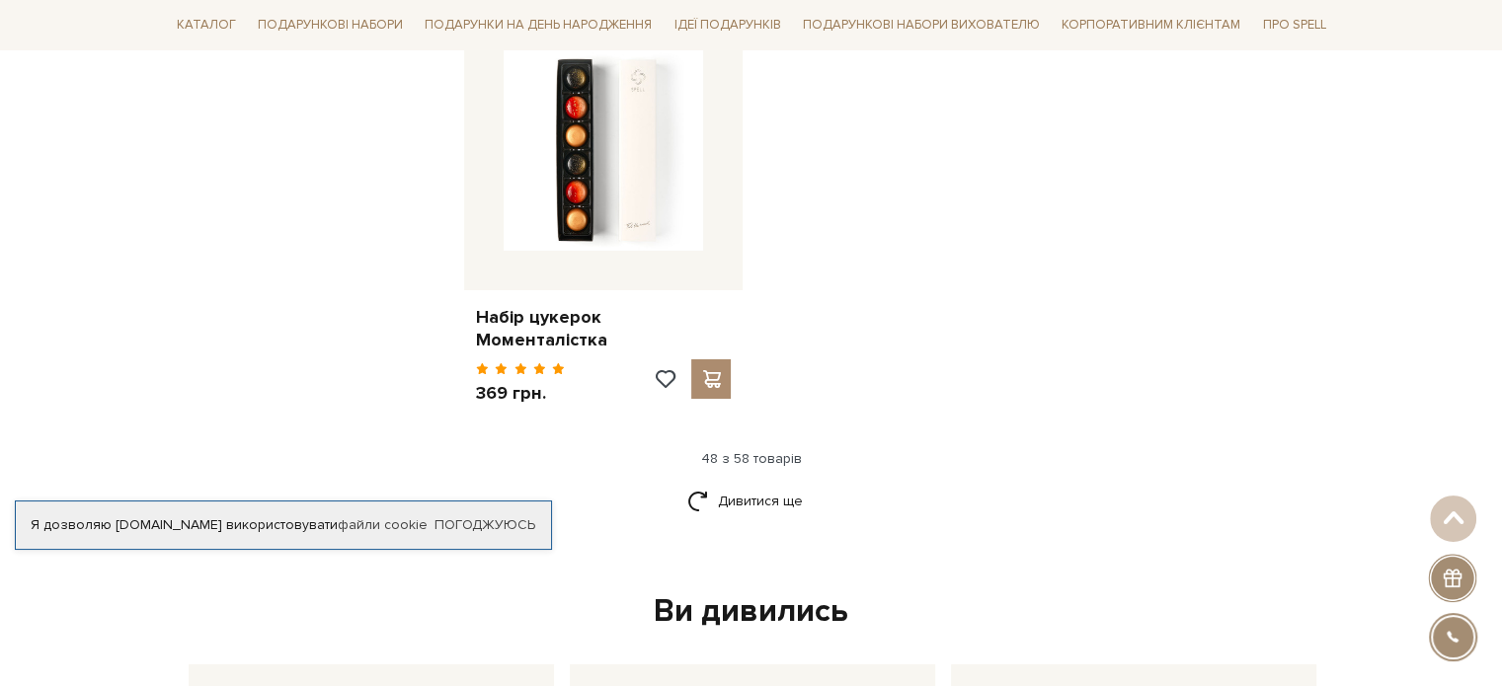
scroll to position [7407, 0]
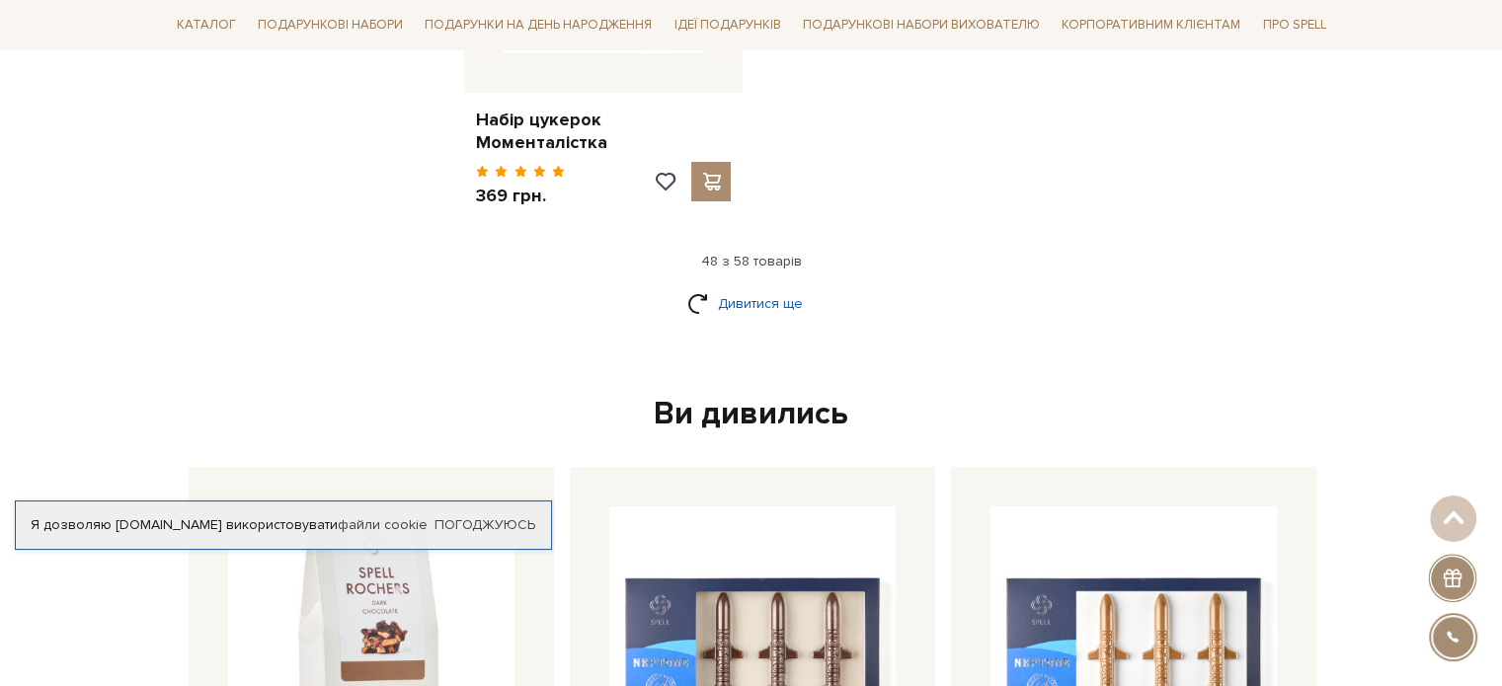
click at [711, 286] on link "Дивитися ще" at bounding box center [751, 303] width 128 height 35
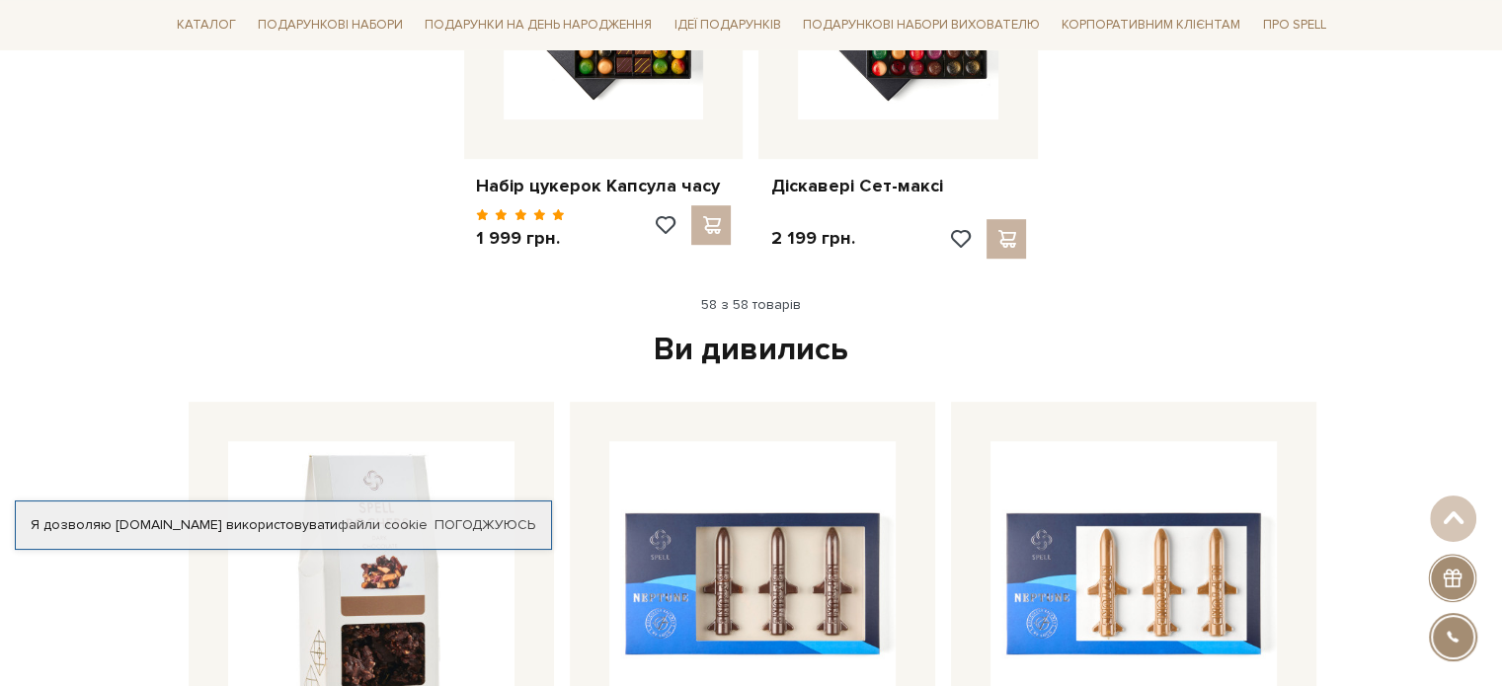
scroll to position [8197, 0]
